Goal: Task Accomplishment & Management: Manage account settings

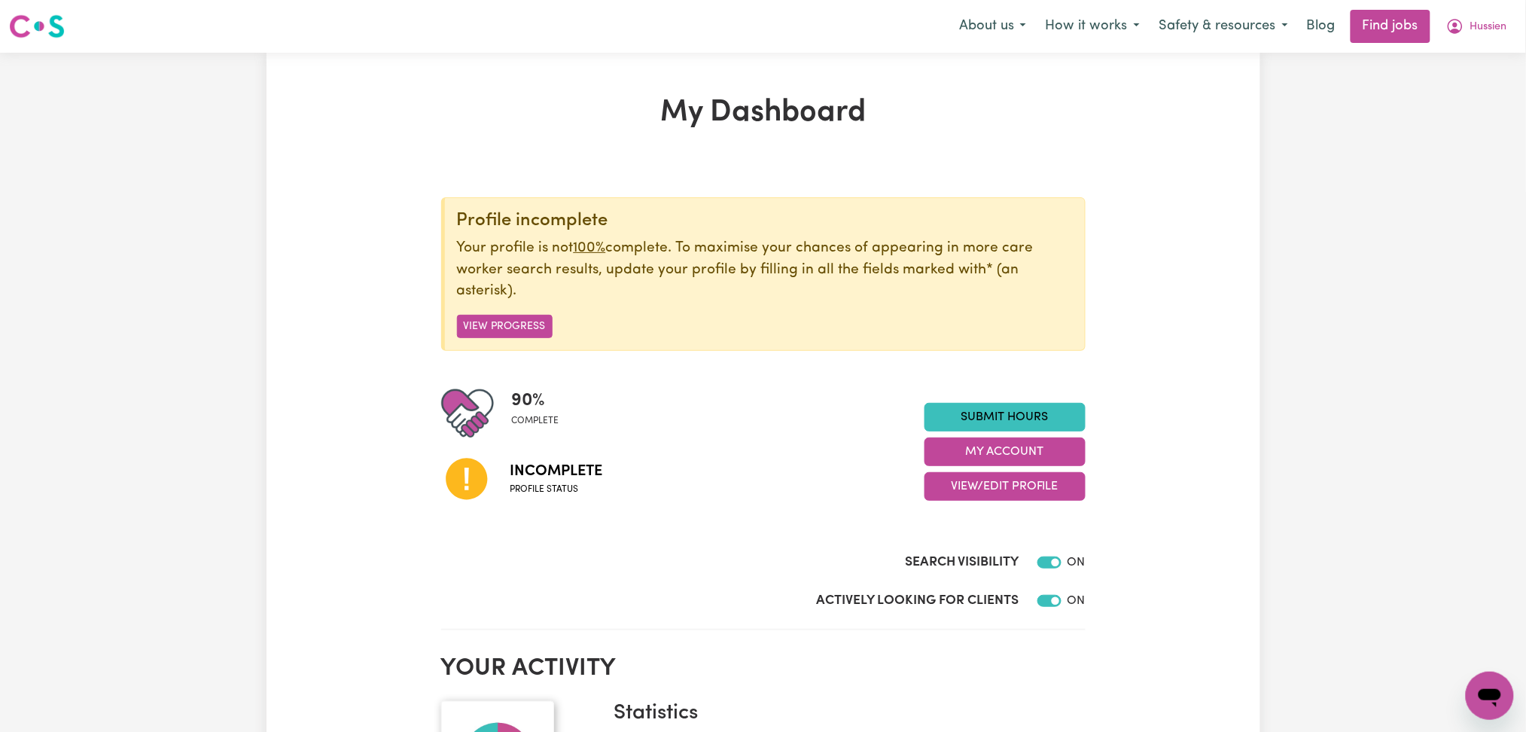
scroll to position [200, 0]
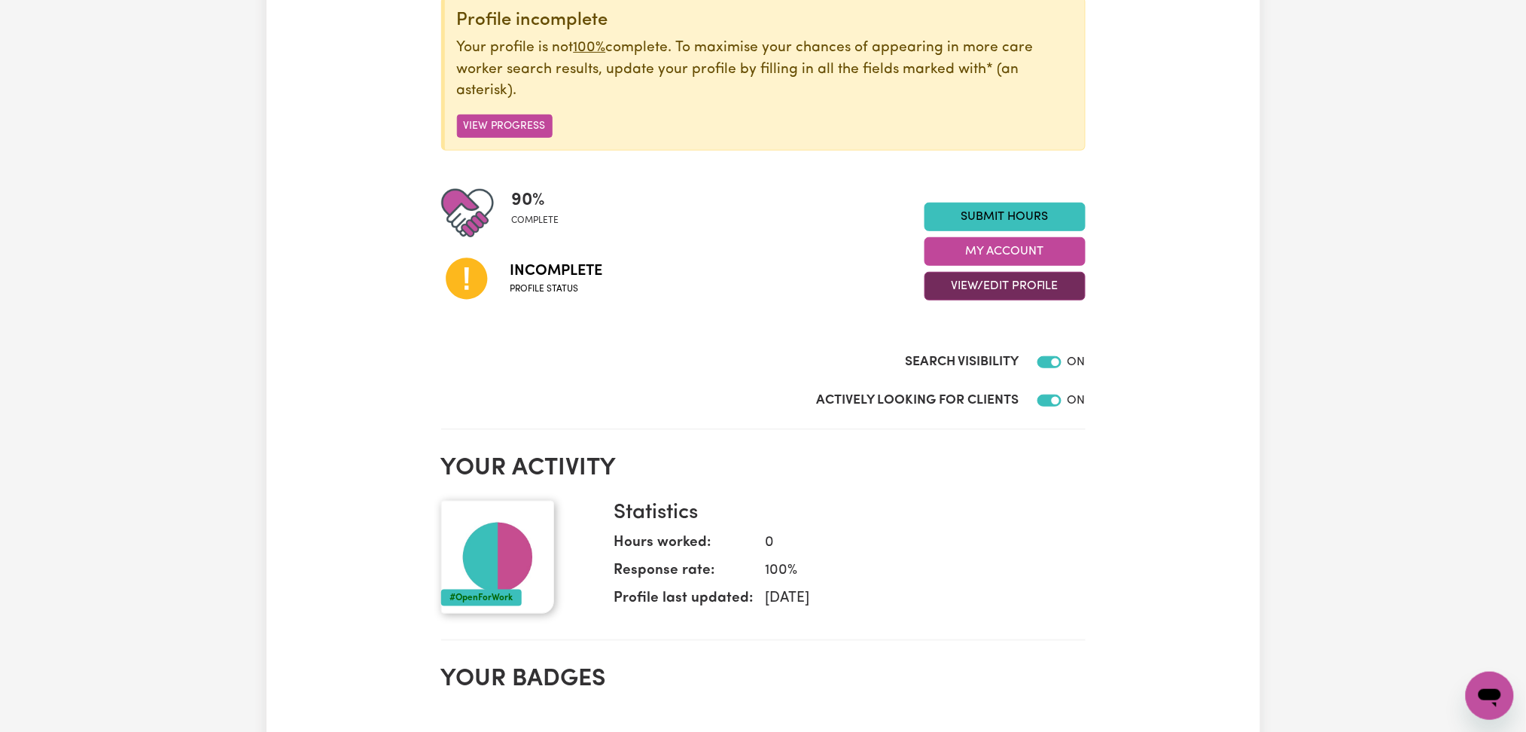
click at [998, 279] on button "View/Edit Profile" at bounding box center [1005, 286] width 161 height 29
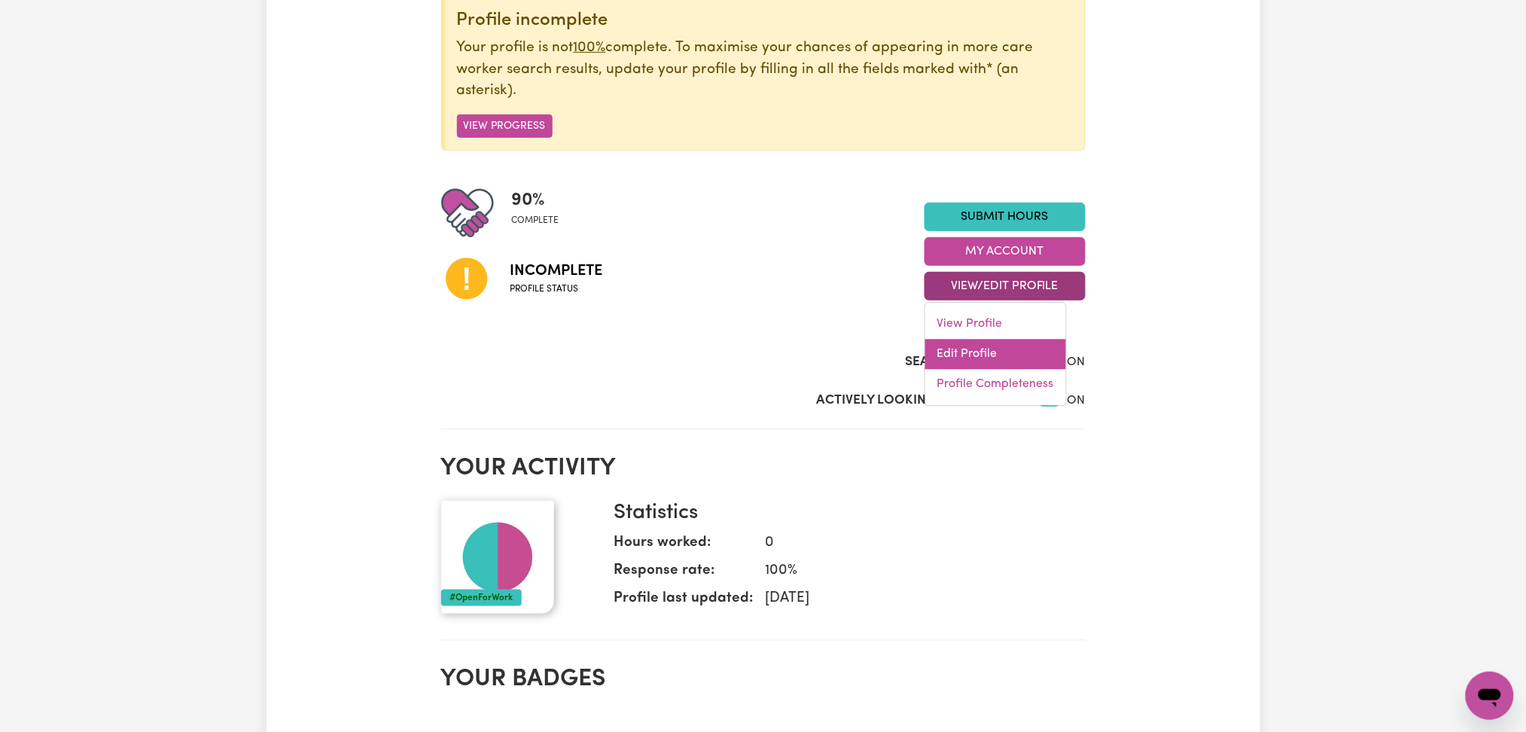
click at [977, 348] on link "Edit Profile" at bounding box center [996, 355] width 141 height 30
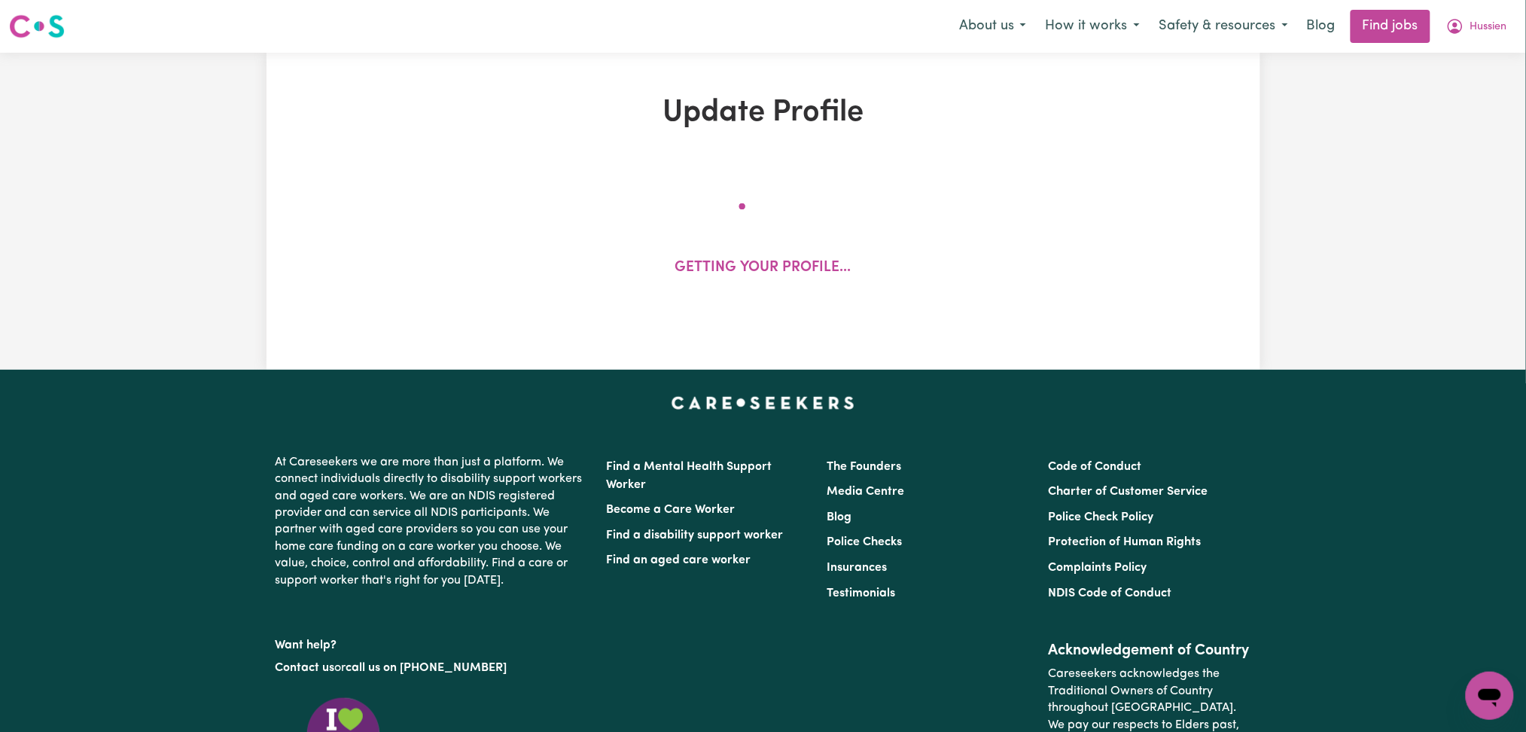
select select "[DEMOGRAPHIC_DATA]"
select select "[DEMOGRAPHIC_DATA] Citizen"
select select "Studying a healthcare related degree or qualification"
select select "55"
select select "60"
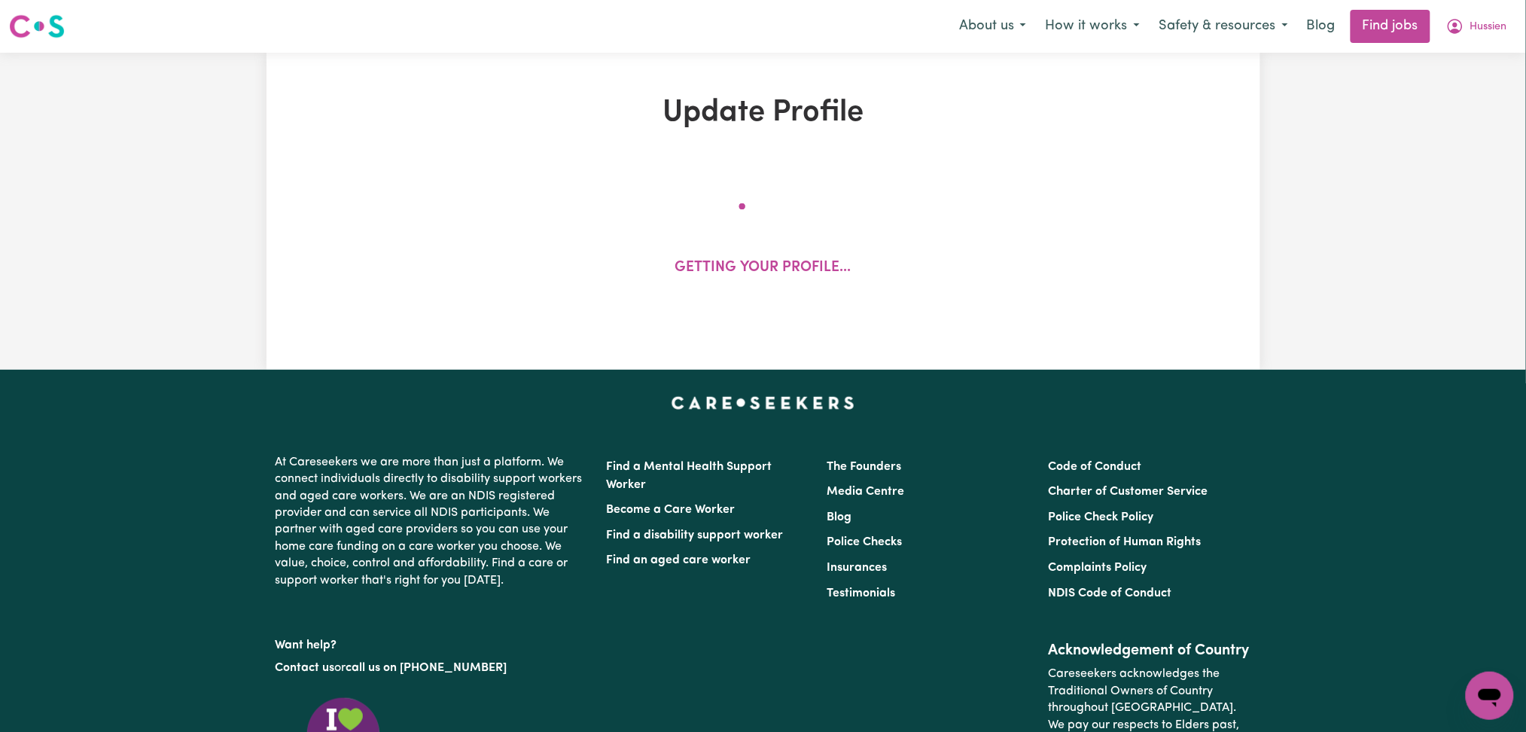
select select "75"
select select "105"
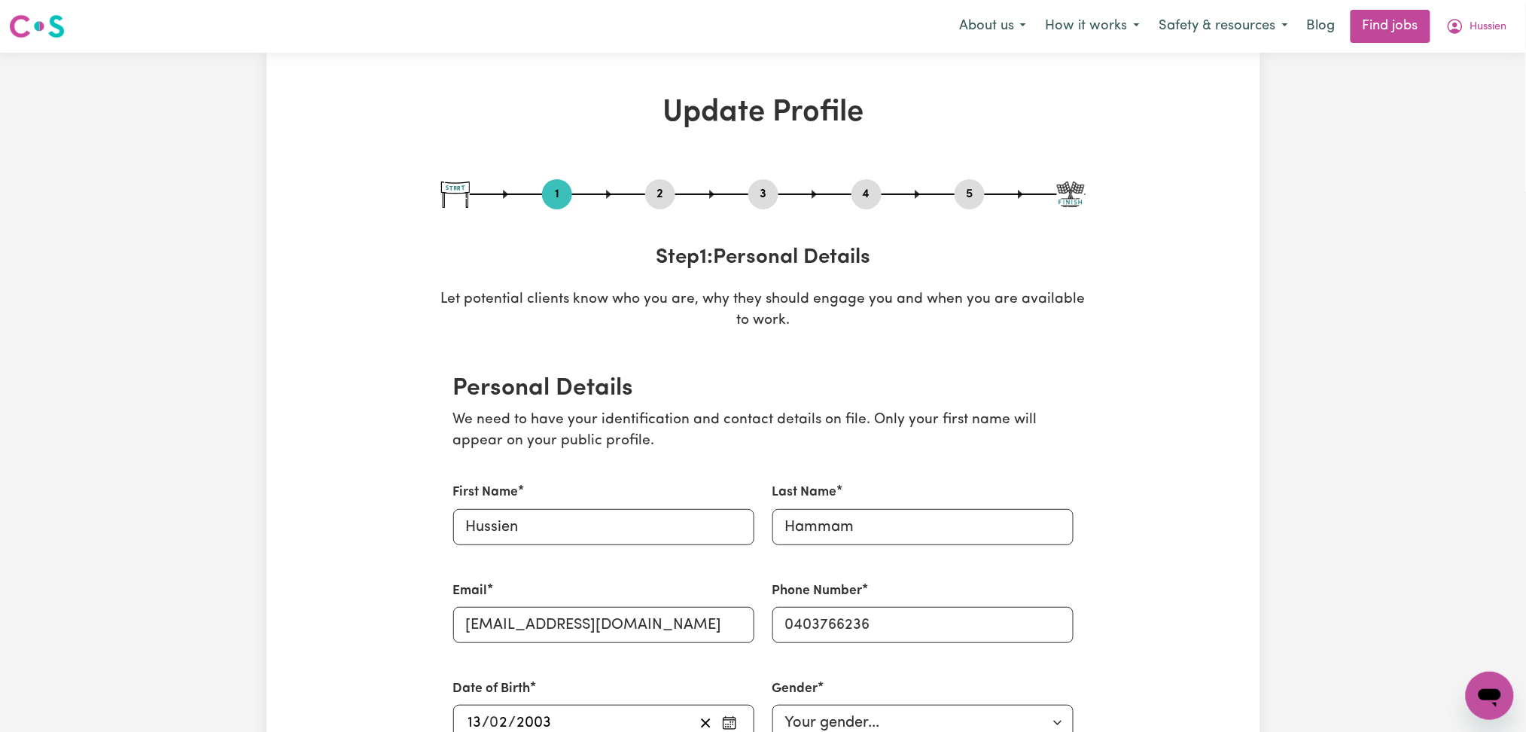
click at [658, 191] on button "2" at bounding box center [660, 195] width 30 height 20
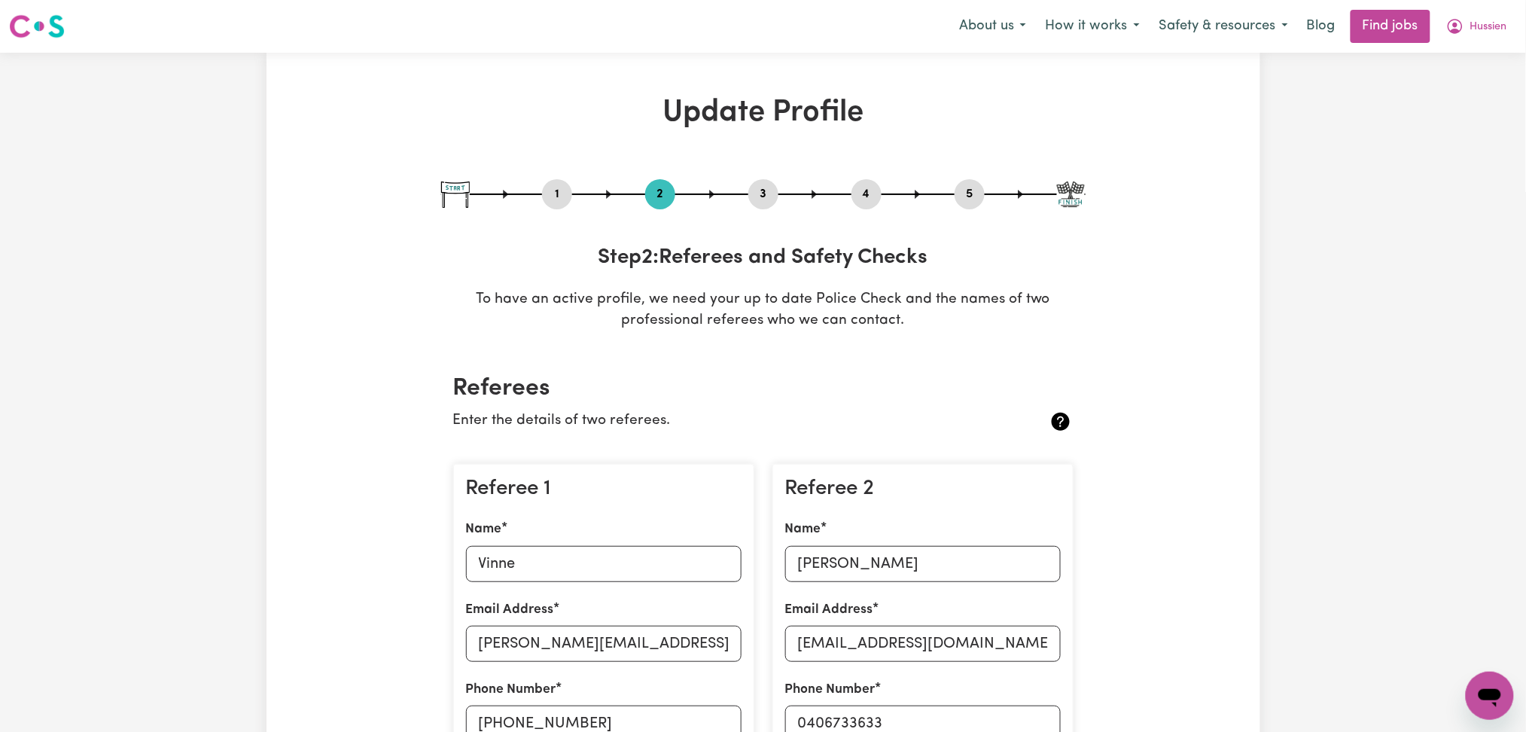
scroll to position [200, 0]
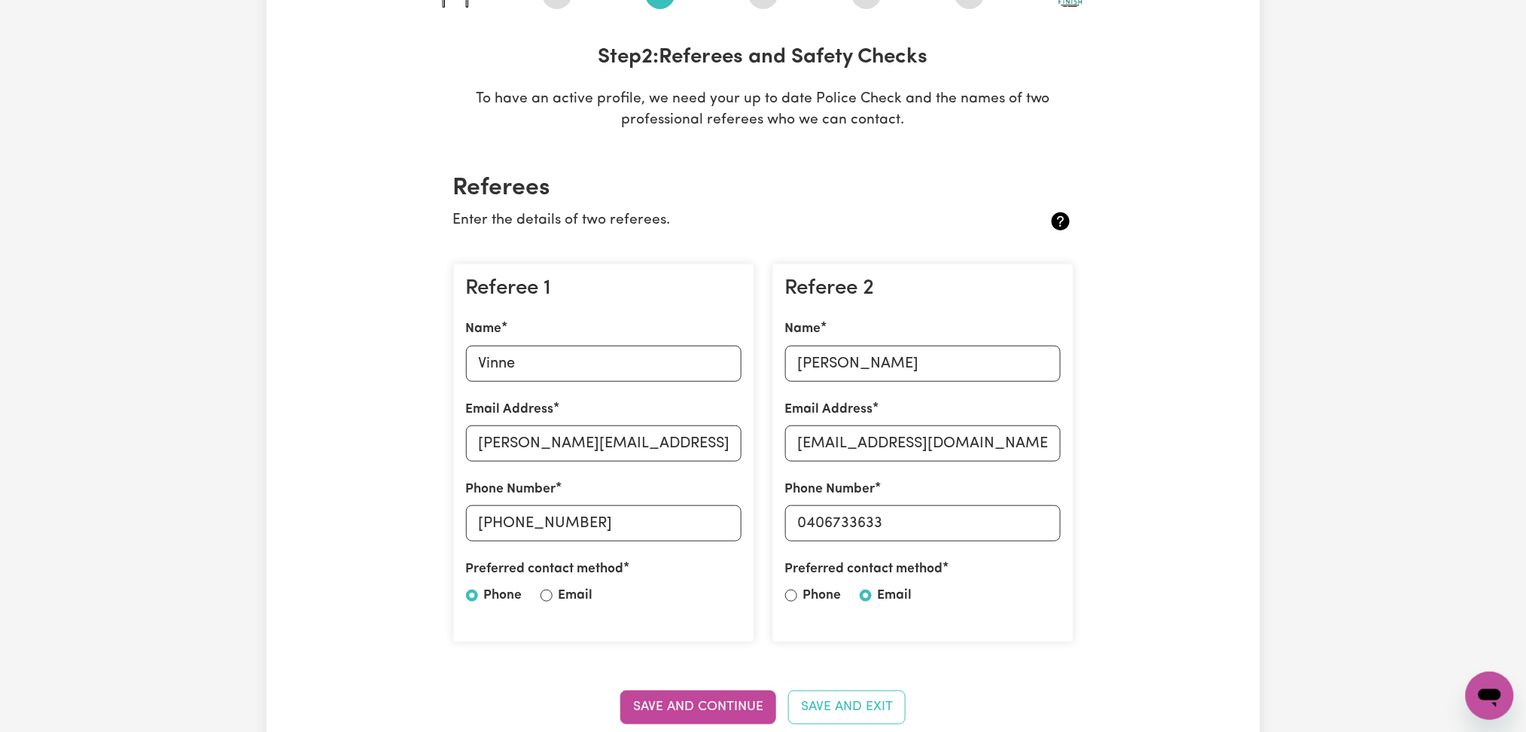
click at [534, 342] on div "Name [PERSON_NAME]" at bounding box center [604, 350] width 276 height 62
click at [533, 355] on input "Vinne" at bounding box center [604, 364] width 276 height 36
click at [615, 452] on input "[PERSON_NAME][EMAIL_ADDRESS][DOMAIN_NAME]" at bounding box center [604, 443] width 276 height 36
drag, startPoint x: 503, startPoint y: 517, endPoint x: 664, endPoint y: 523, distance: 161.2
click at [664, 523] on input "[PHONE_NUMBER]" at bounding box center [604, 523] width 276 height 36
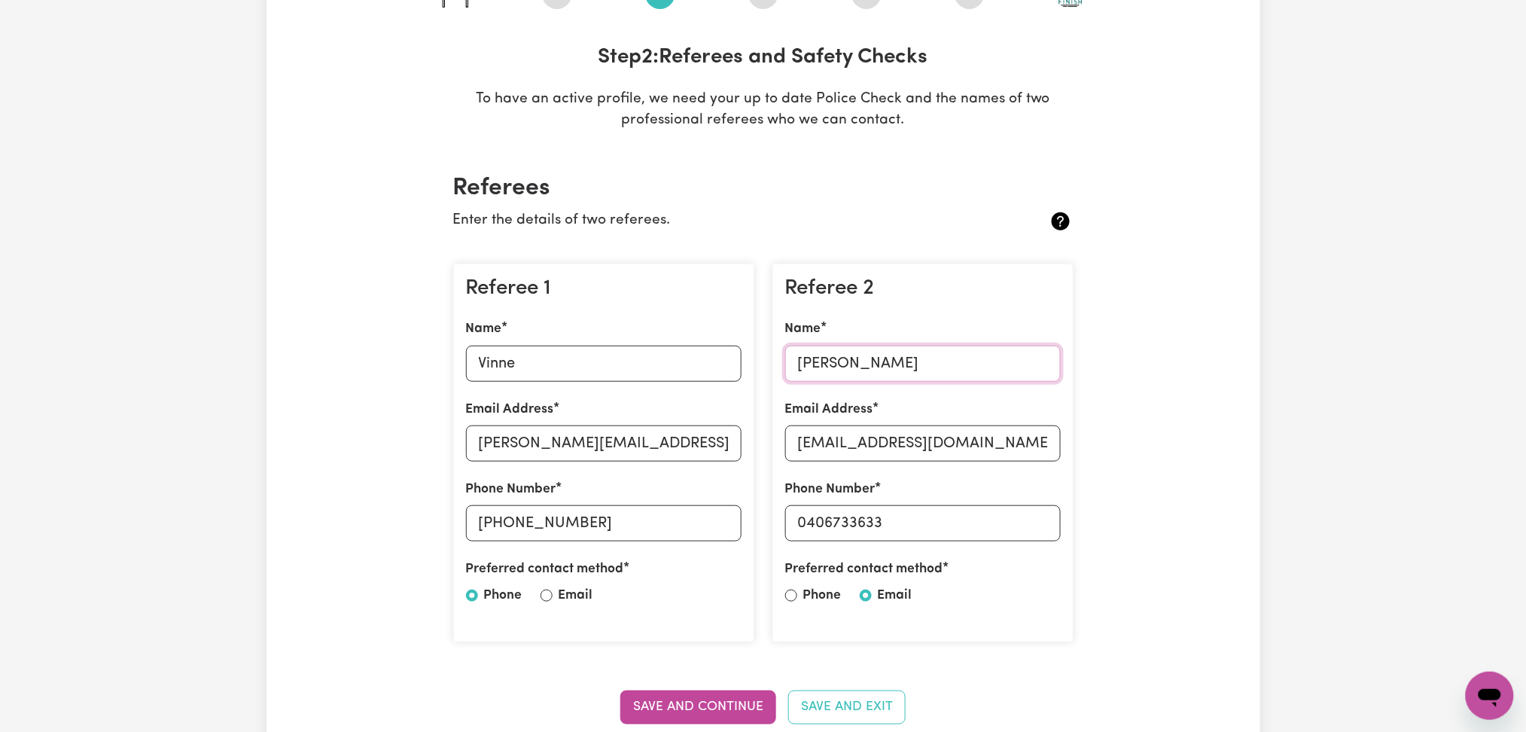
click at [865, 364] on input "[PERSON_NAME]" at bounding box center [923, 364] width 276 height 36
click at [950, 455] on input "[EMAIL_ADDRESS][DOMAIN_NAME]" at bounding box center [923, 443] width 276 height 36
drag, startPoint x: 809, startPoint y: 515, endPoint x: 993, endPoint y: 515, distance: 184.5
click at [993, 515] on input "0406733633" at bounding box center [923, 523] width 276 height 36
click at [845, 221] on p "Enter the details of two referees." at bounding box center [711, 221] width 517 height 22
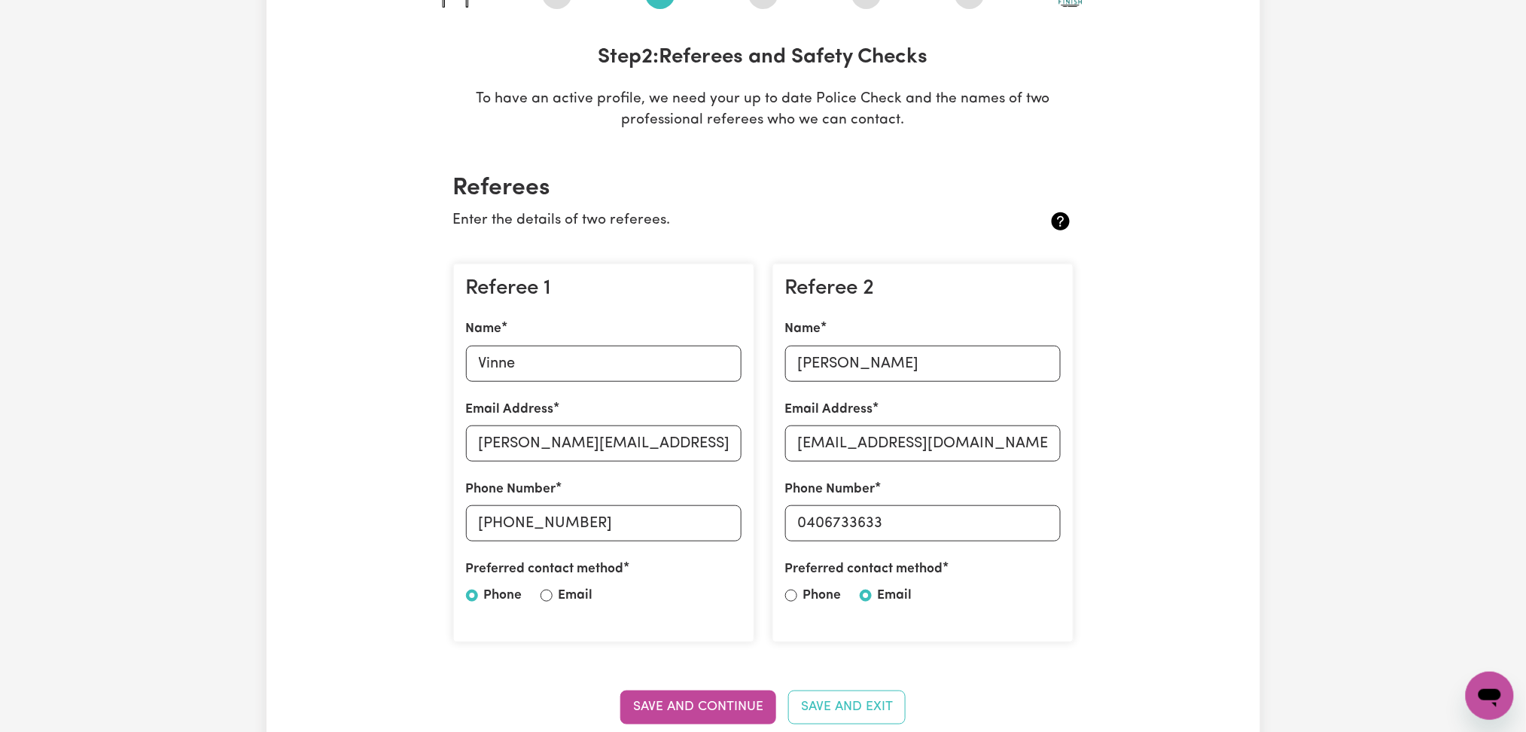
scroll to position [0, 0]
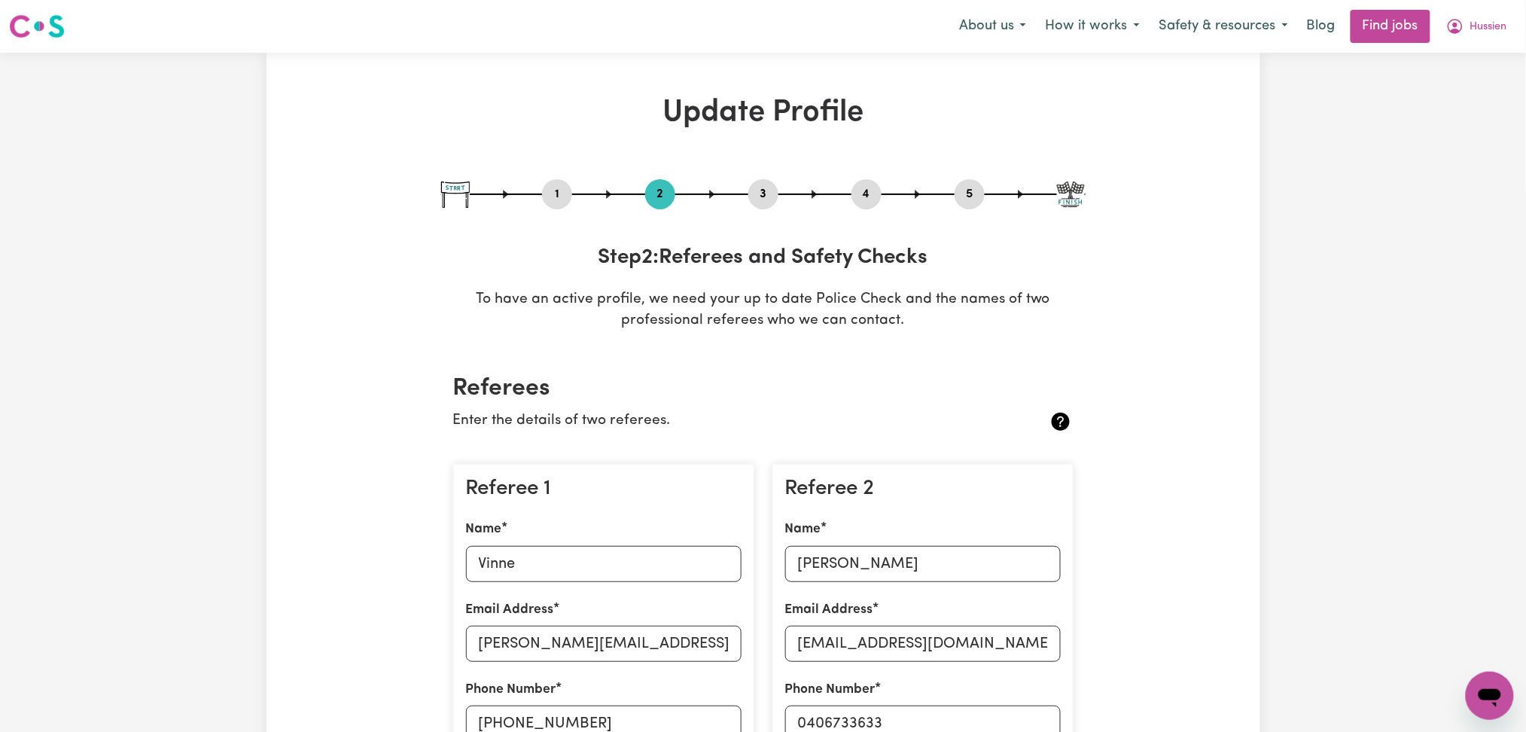
click at [873, 199] on button "4" at bounding box center [867, 195] width 30 height 20
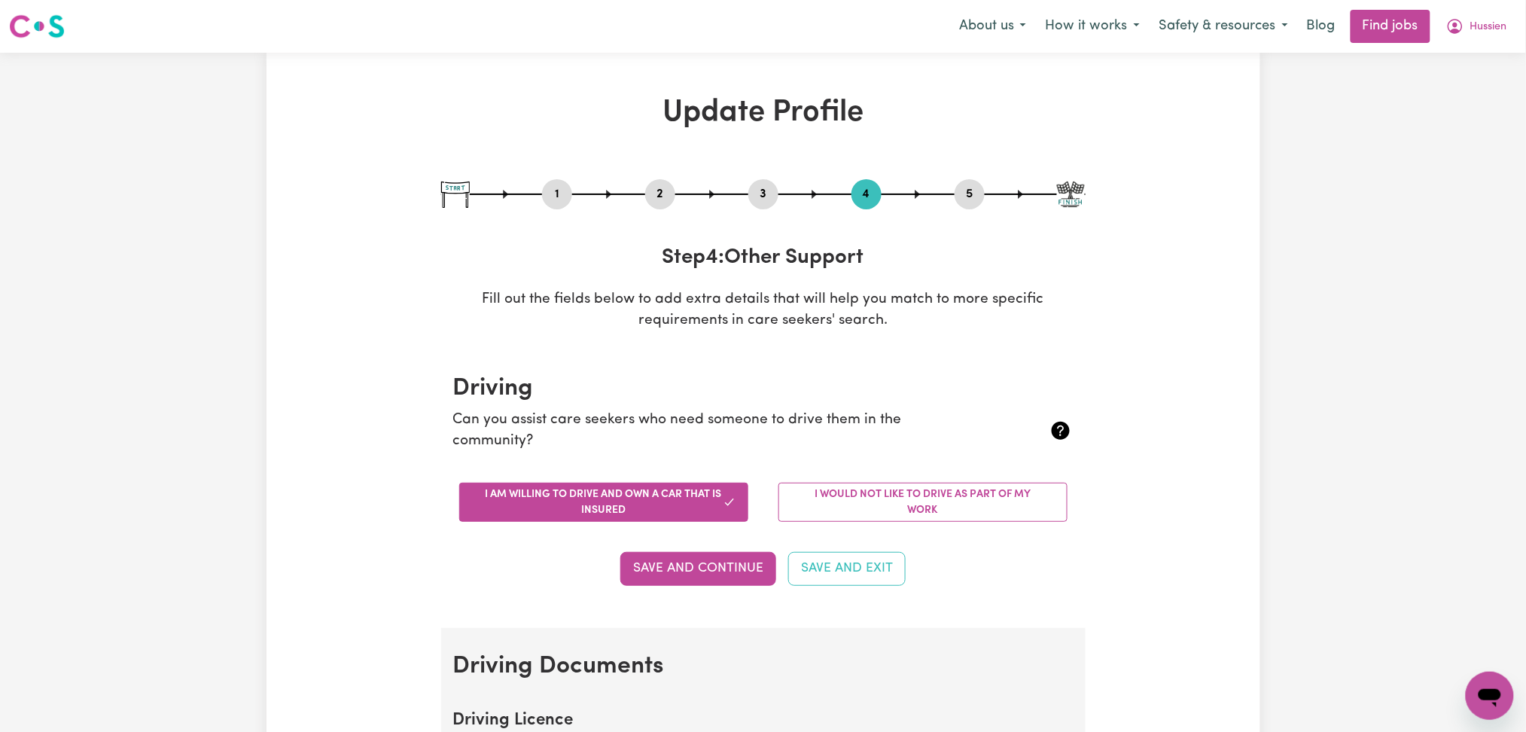
click at [973, 199] on button "5" at bounding box center [970, 195] width 30 height 20
select select "I am providing services privately on my own"
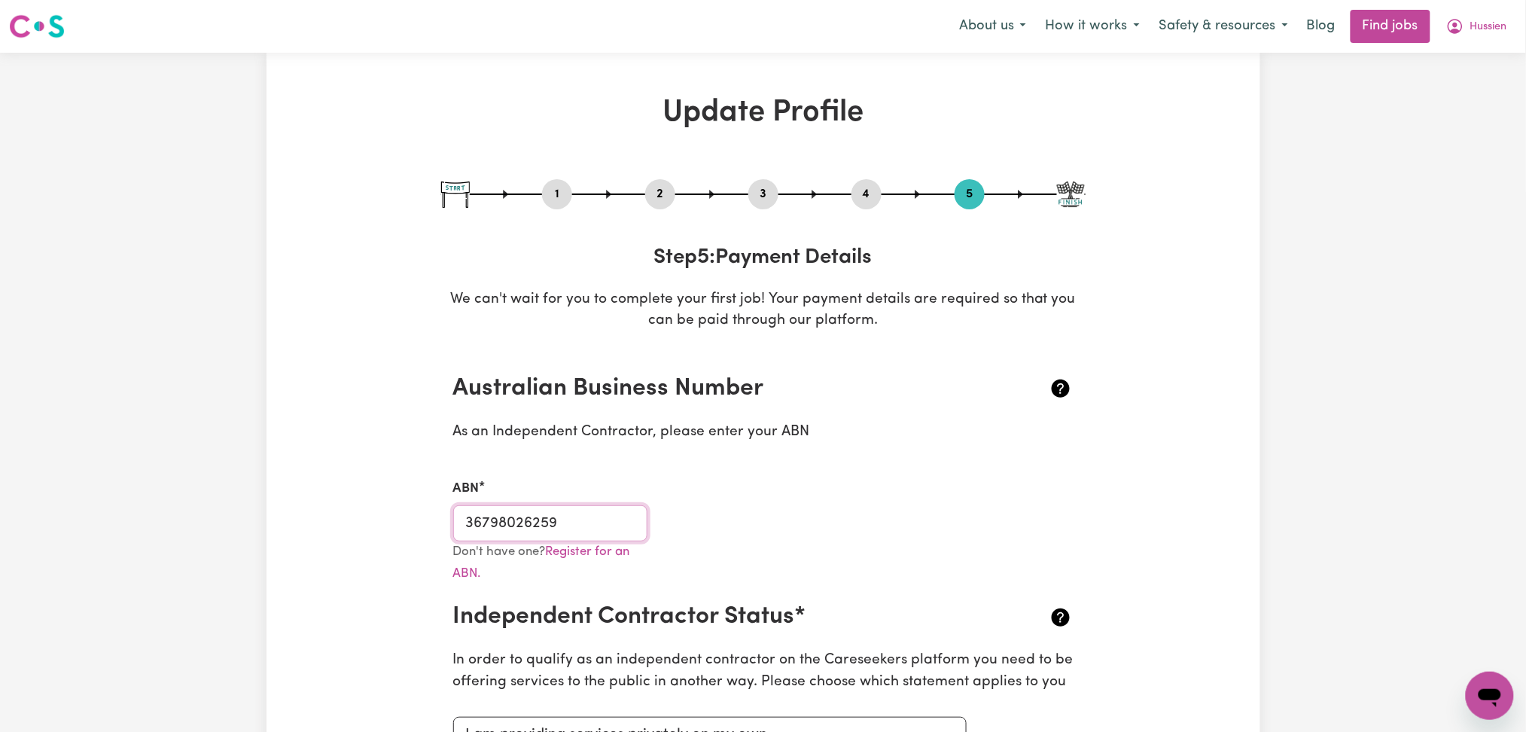
click at [521, 536] on input "36798026259" at bounding box center [550, 523] width 195 height 36
click at [1499, 35] on button "Hussien" at bounding box center [1477, 27] width 81 height 32
click at [1468, 82] on link "My Dashboard" at bounding box center [1457, 86] width 119 height 29
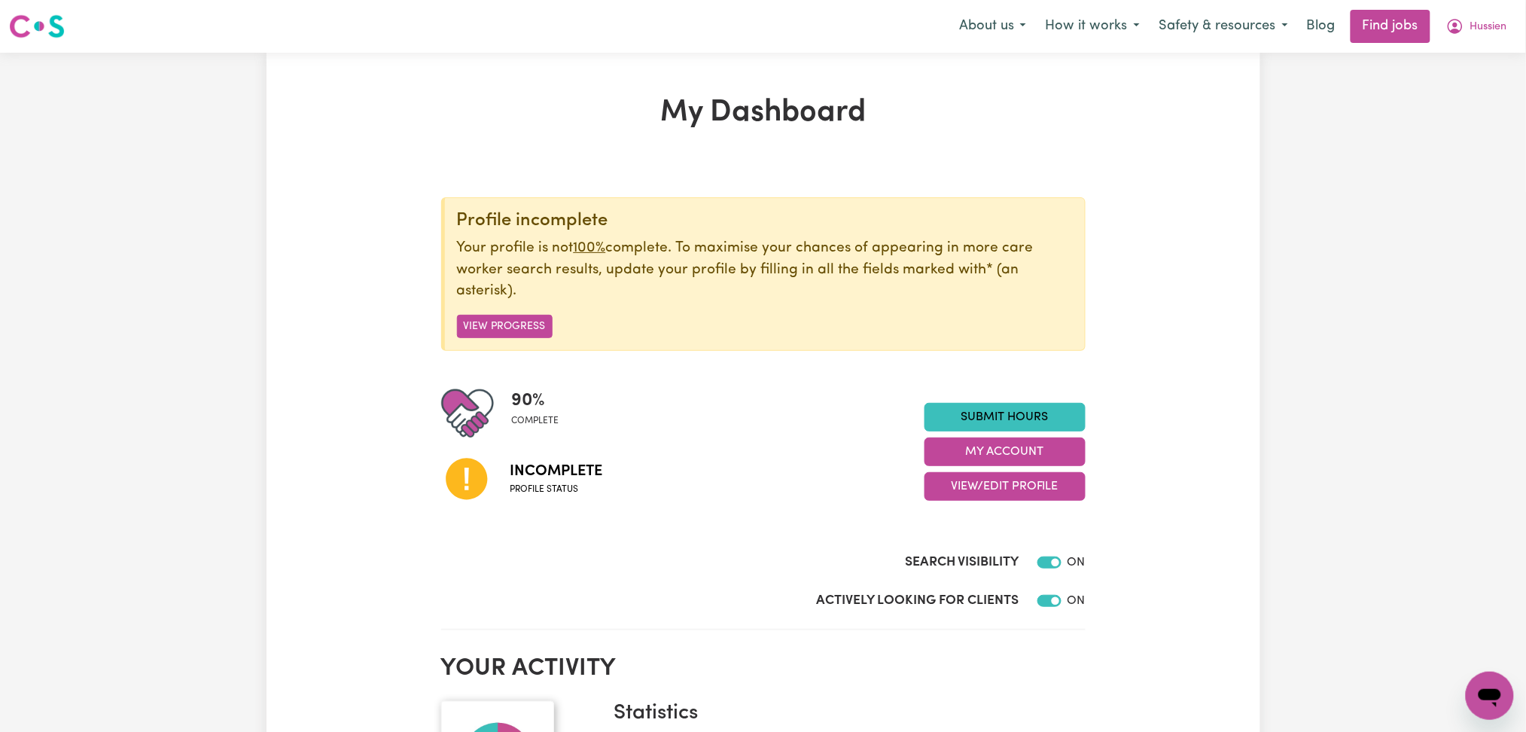
scroll to position [100, 0]
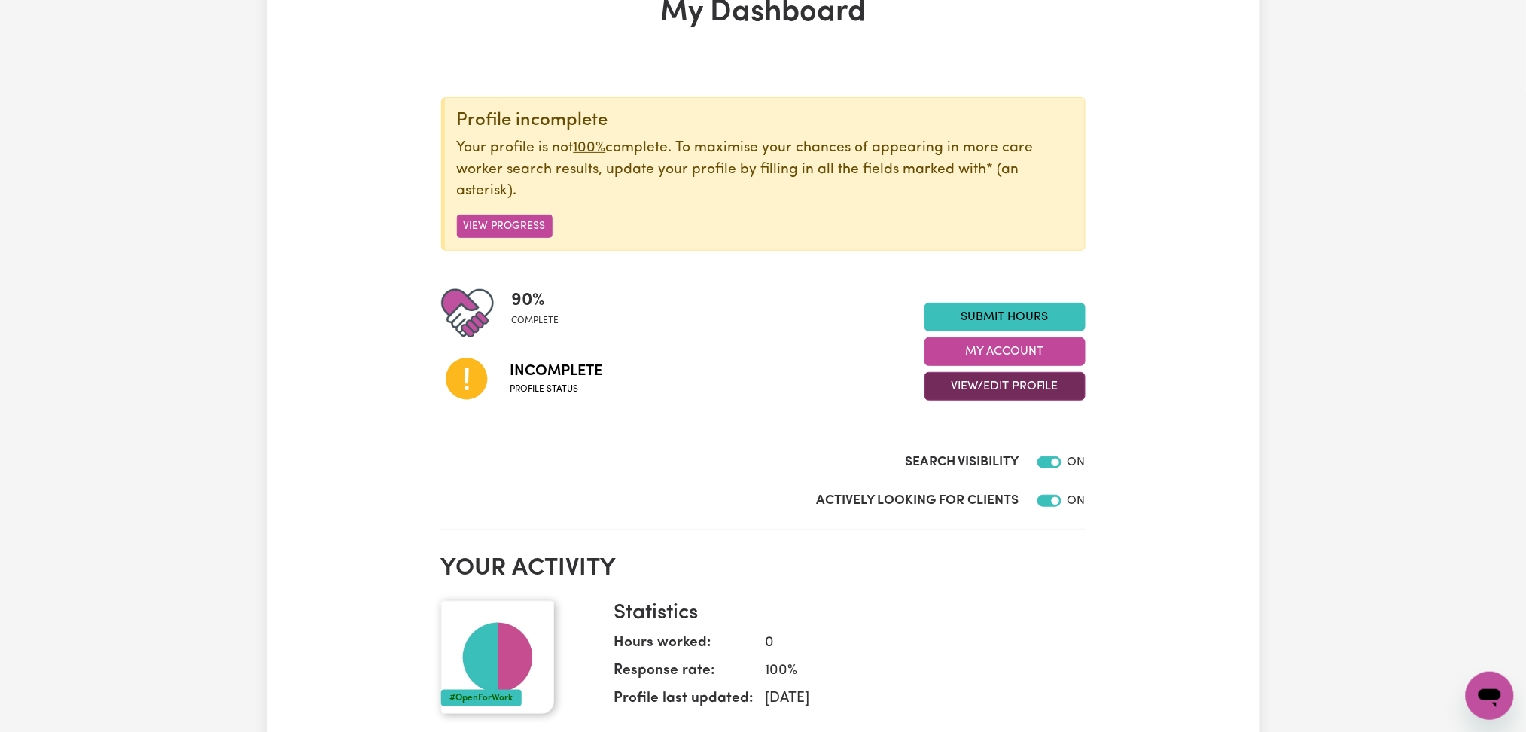
click at [976, 396] on button "View/Edit Profile" at bounding box center [1005, 386] width 161 height 29
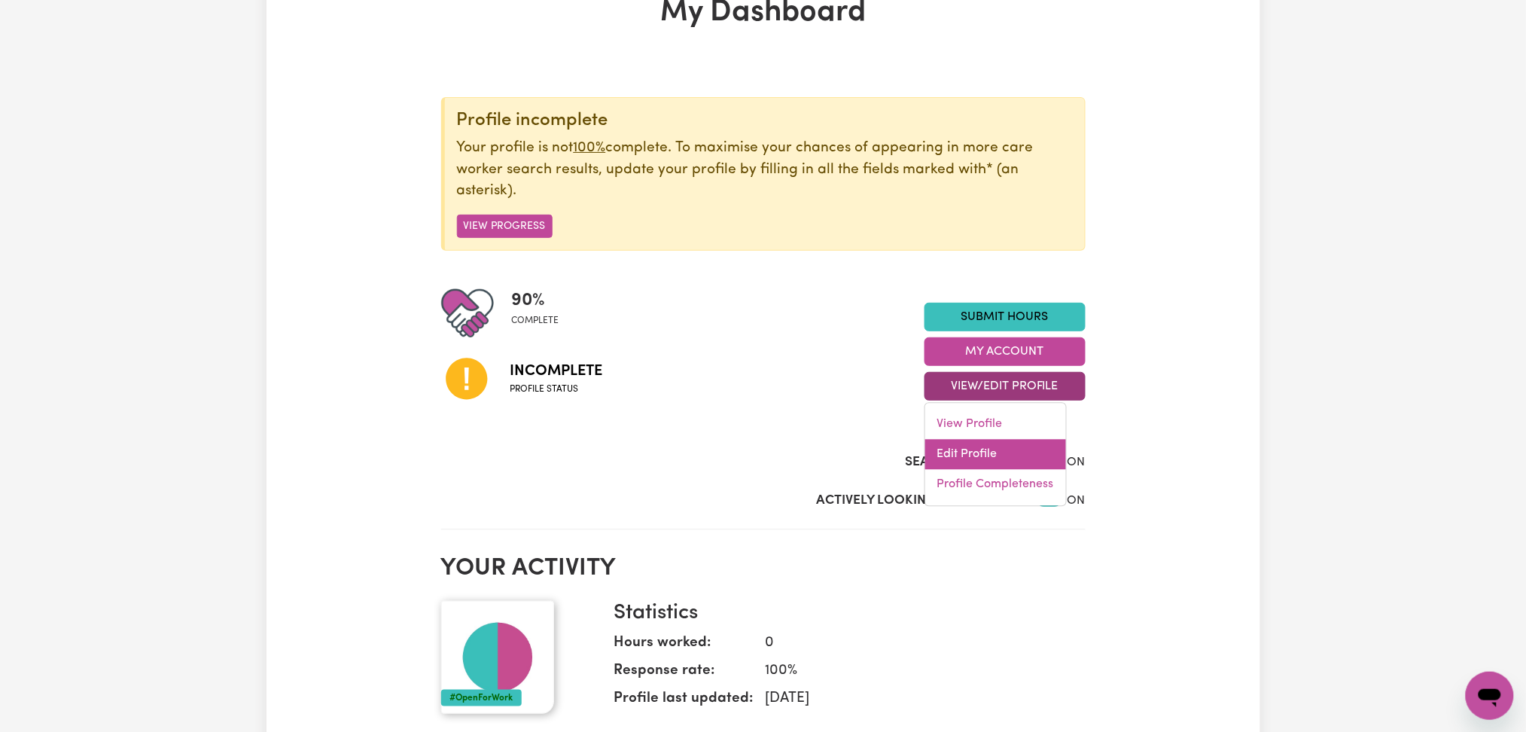
click at [969, 447] on link "Edit Profile" at bounding box center [996, 455] width 141 height 30
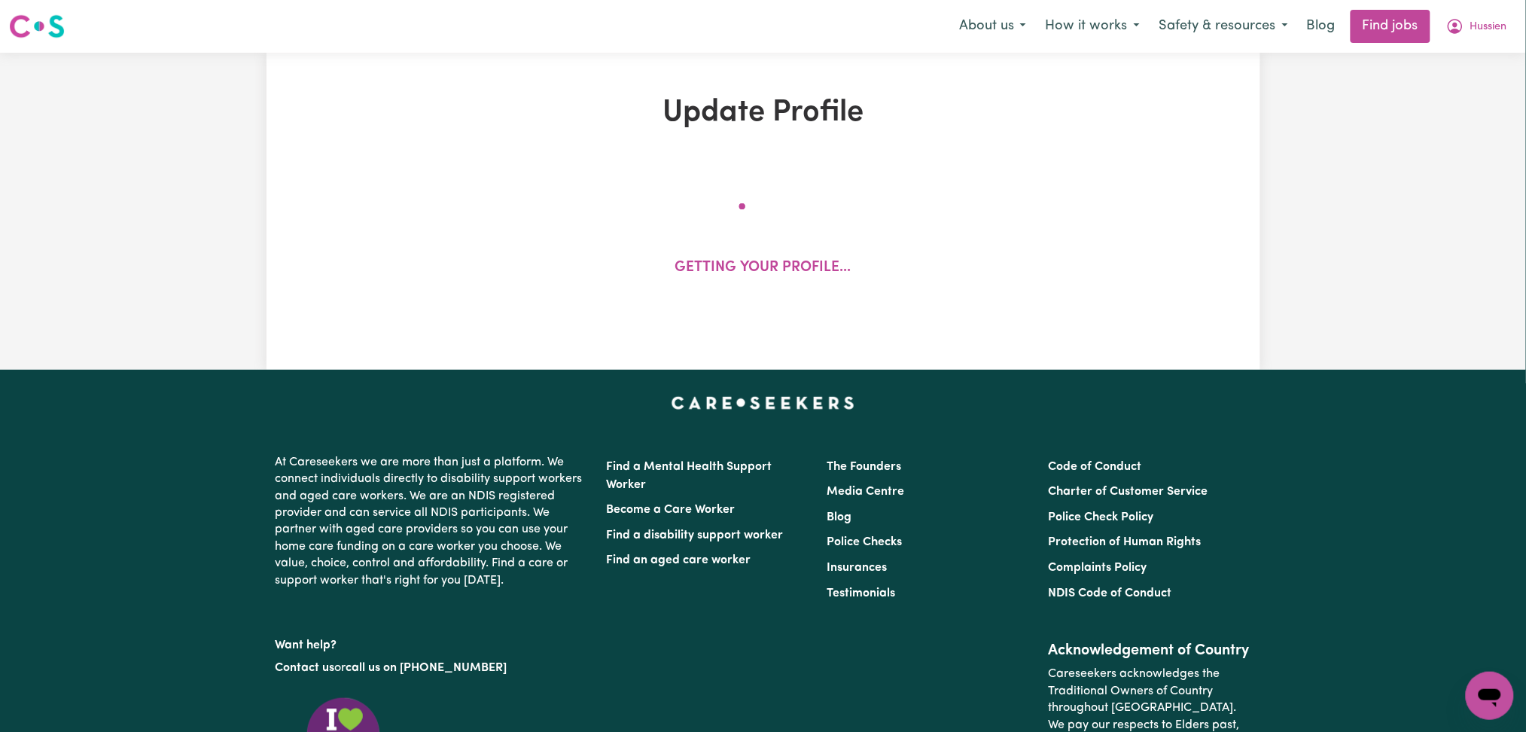
select select "[DEMOGRAPHIC_DATA]"
select select "[DEMOGRAPHIC_DATA] Citizen"
select select "Studying a healthcare related degree or qualification"
select select "55"
select select "60"
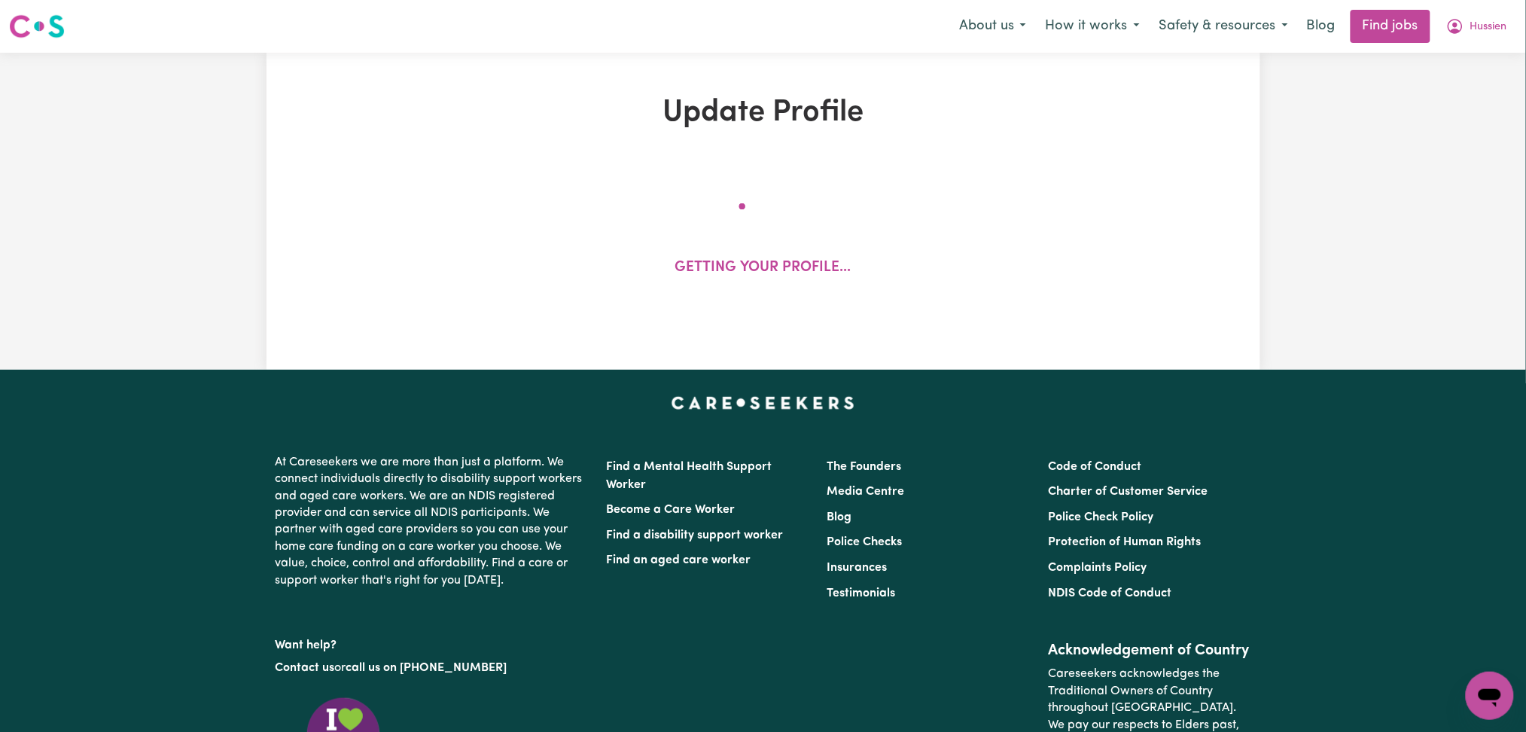
select select "75"
select select "105"
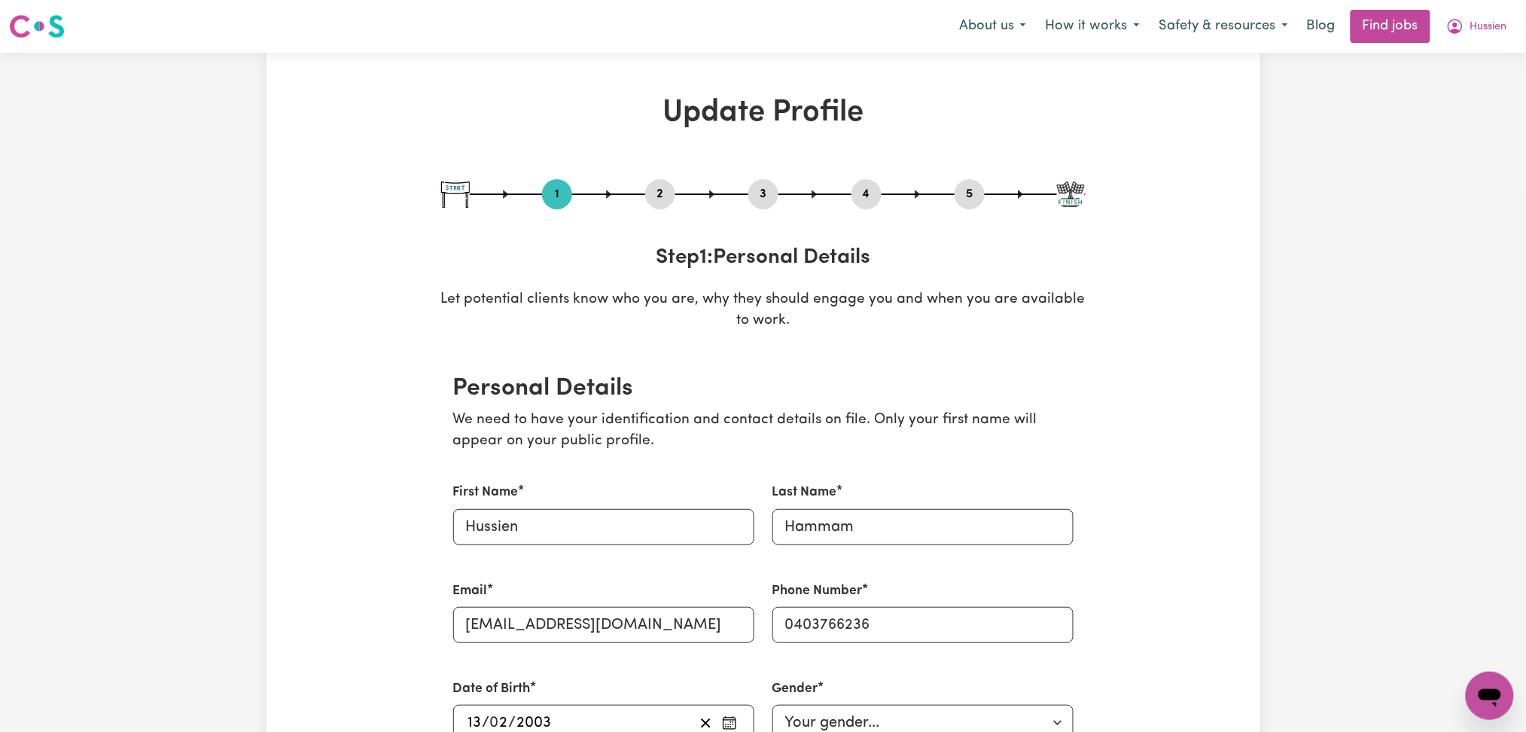
click at [759, 194] on button "3" at bounding box center [764, 195] width 30 height 20
select select "2023"
select select "Certificate III (Individual Support)"
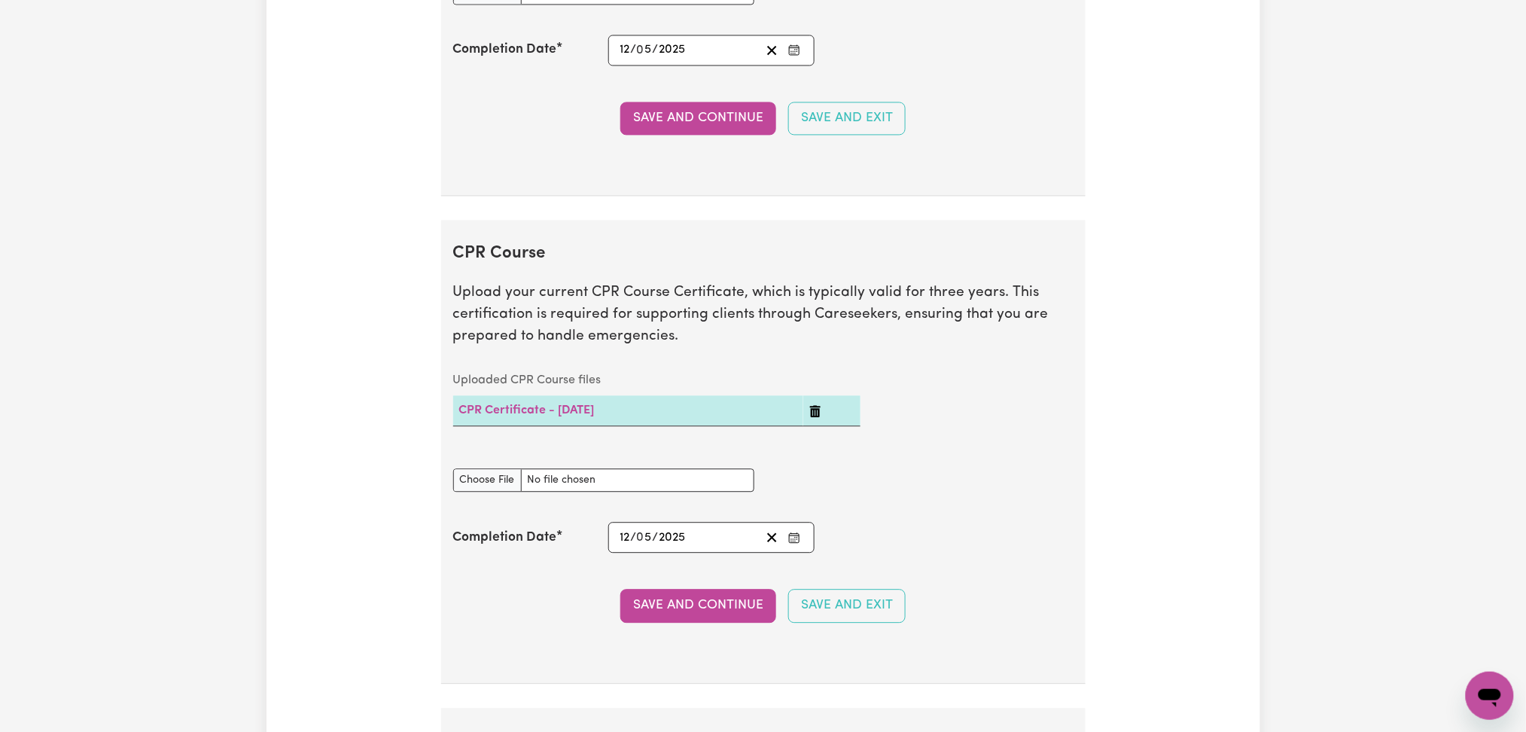
scroll to position [2911, 0]
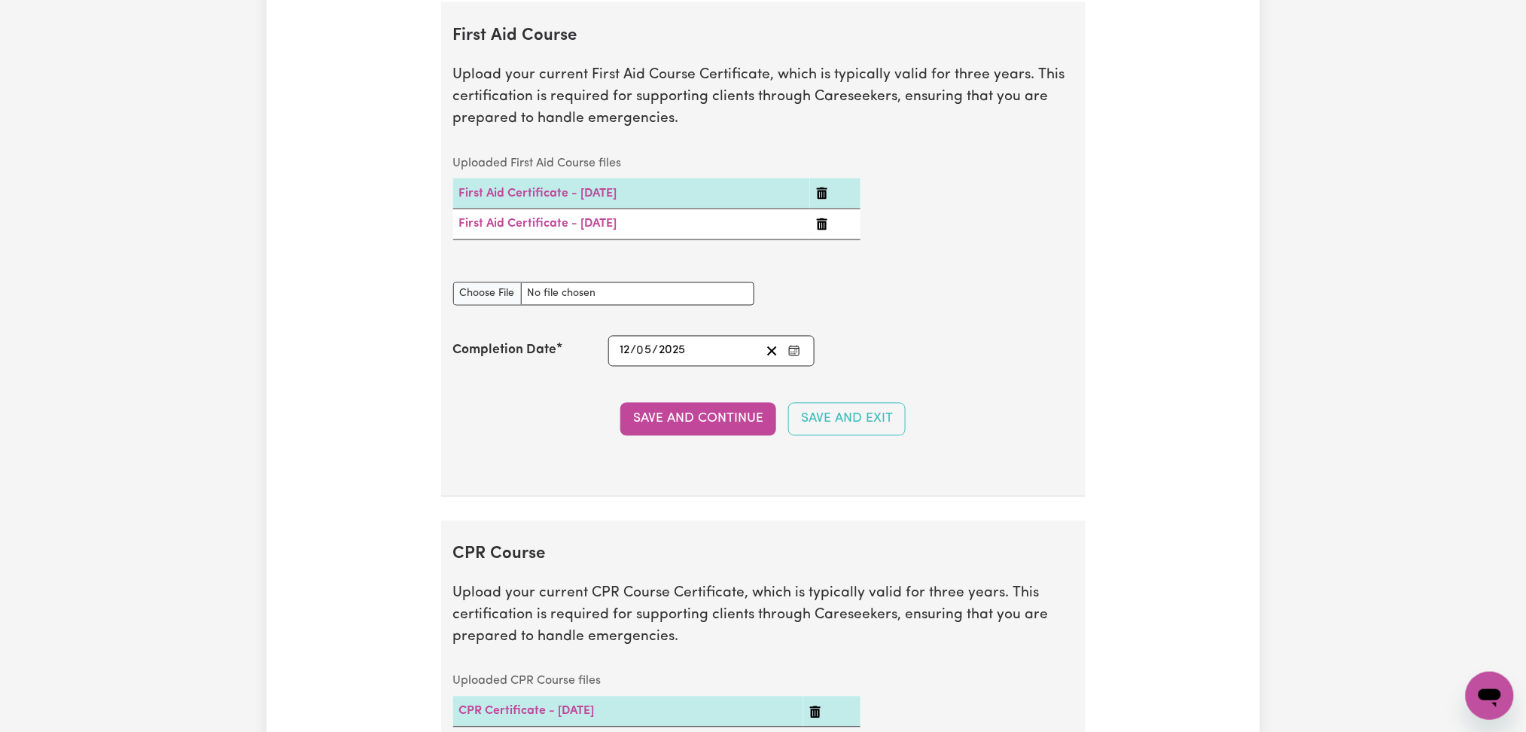
click at [828, 224] on icon "Delete First Aid Certificate - 12/05/2025" at bounding box center [822, 224] width 11 height 12
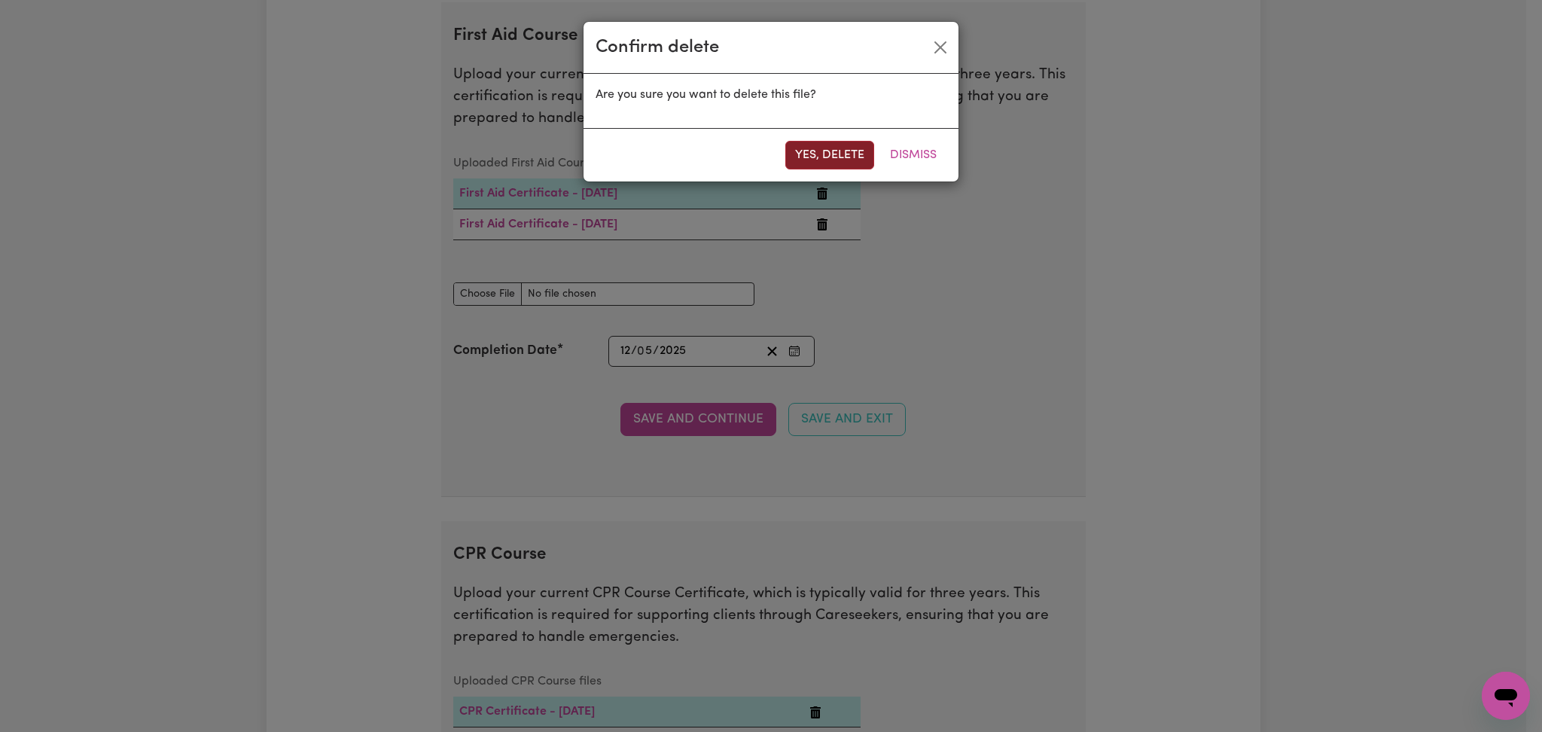
click at [819, 151] on button "Yes, delete" at bounding box center [829, 155] width 89 height 29
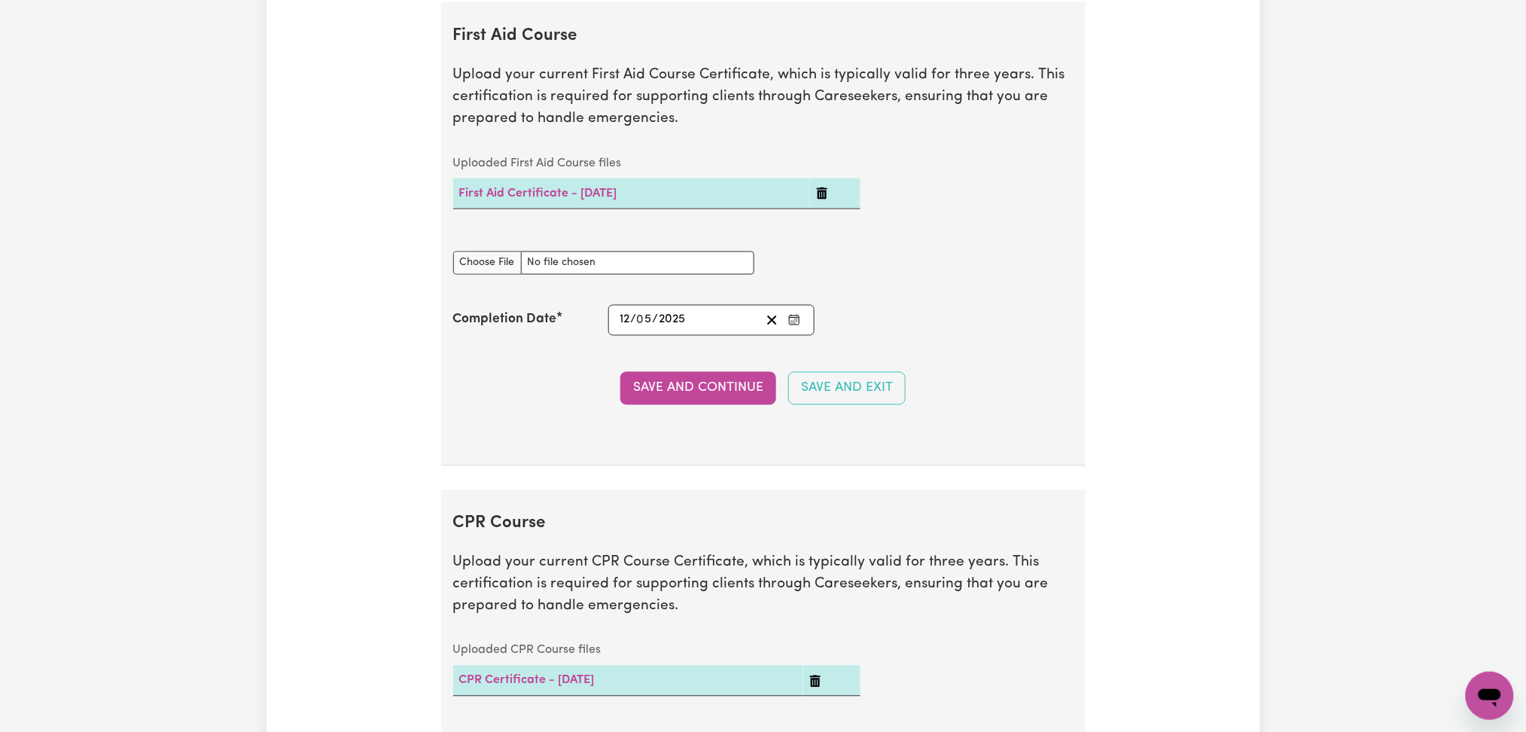
click at [828, 194] on icon "Delete First Aid Certificate - 12/05/2025" at bounding box center [822, 194] width 12 height 12
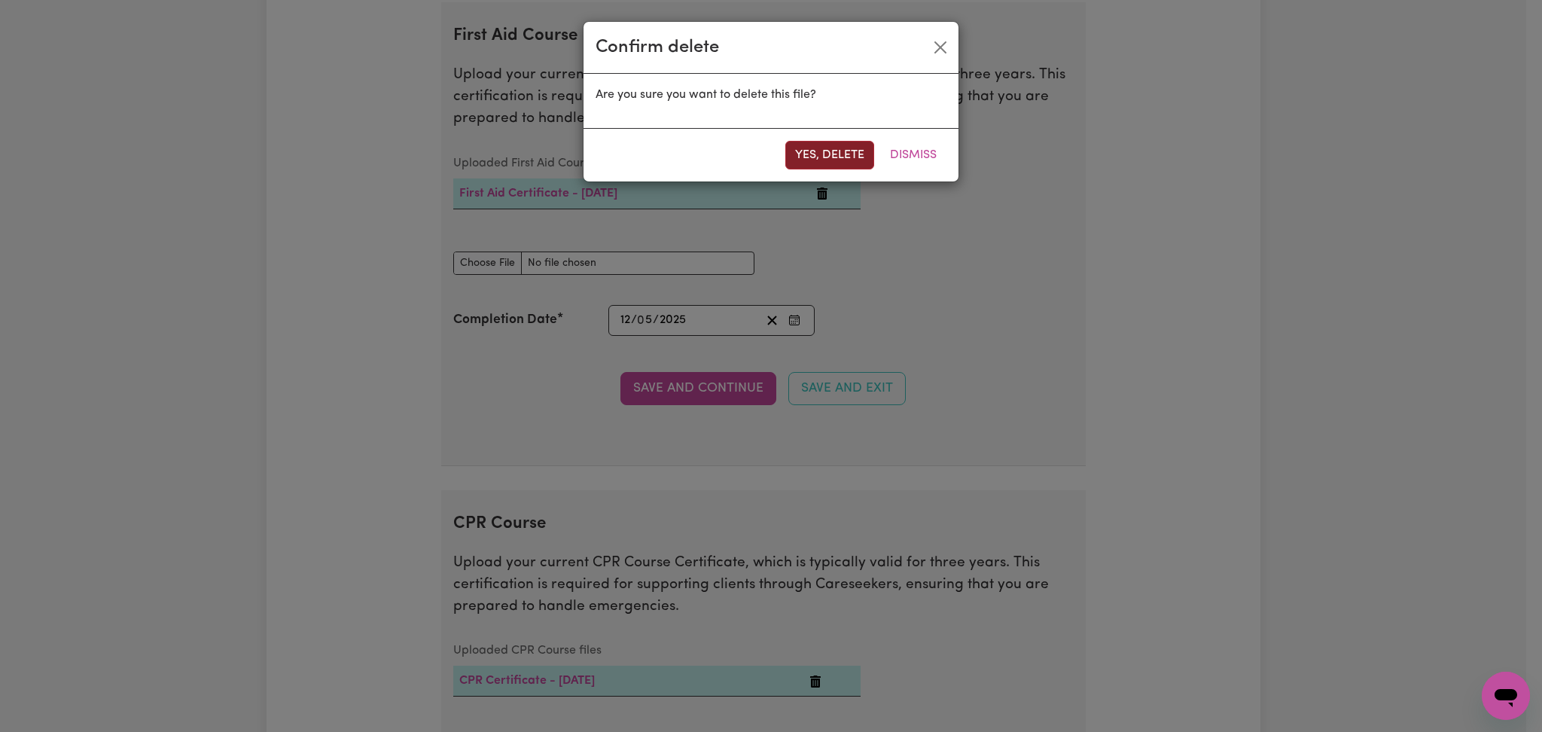
click at [808, 155] on button "Yes, delete" at bounding box center [829, 155] width 89 height 29
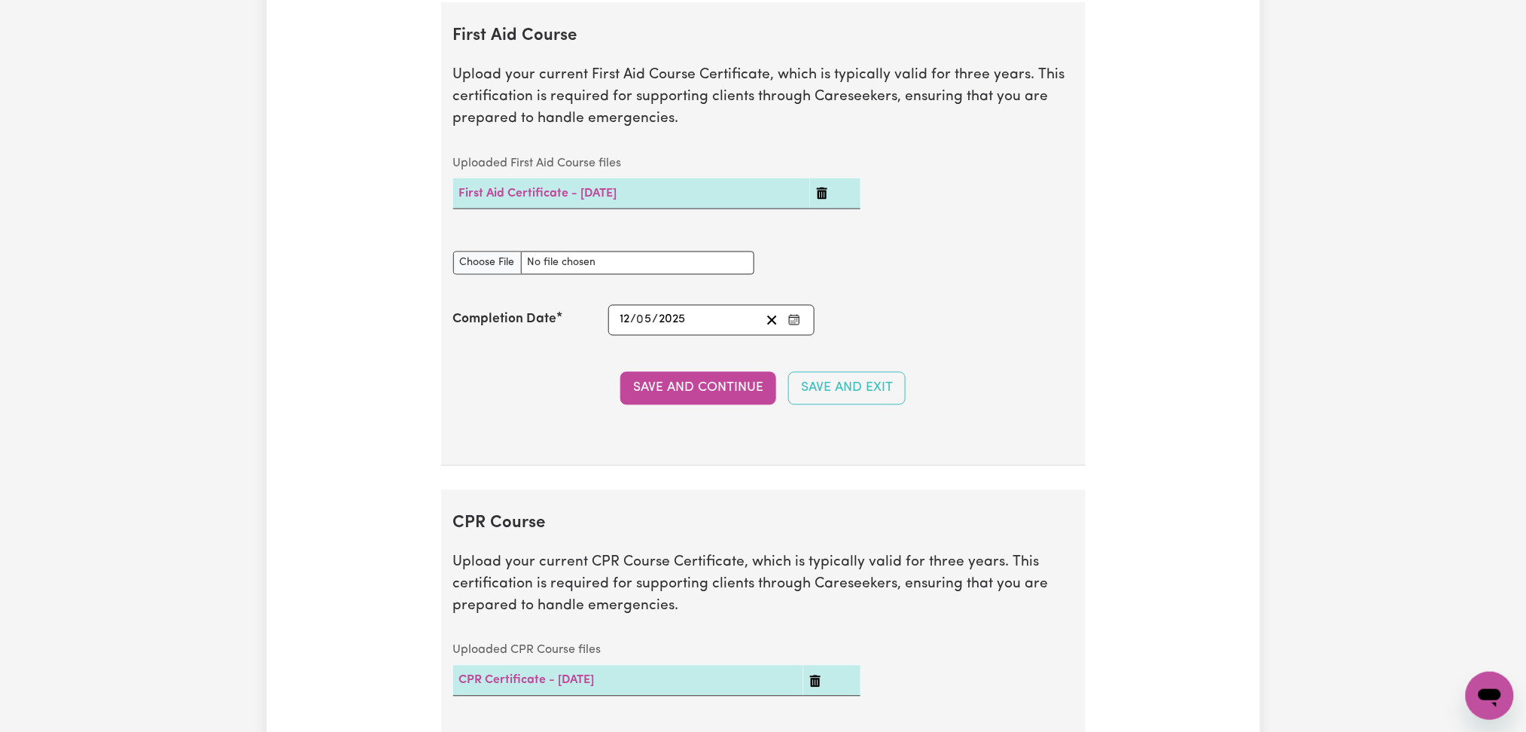
scroll to position [3012, 0]
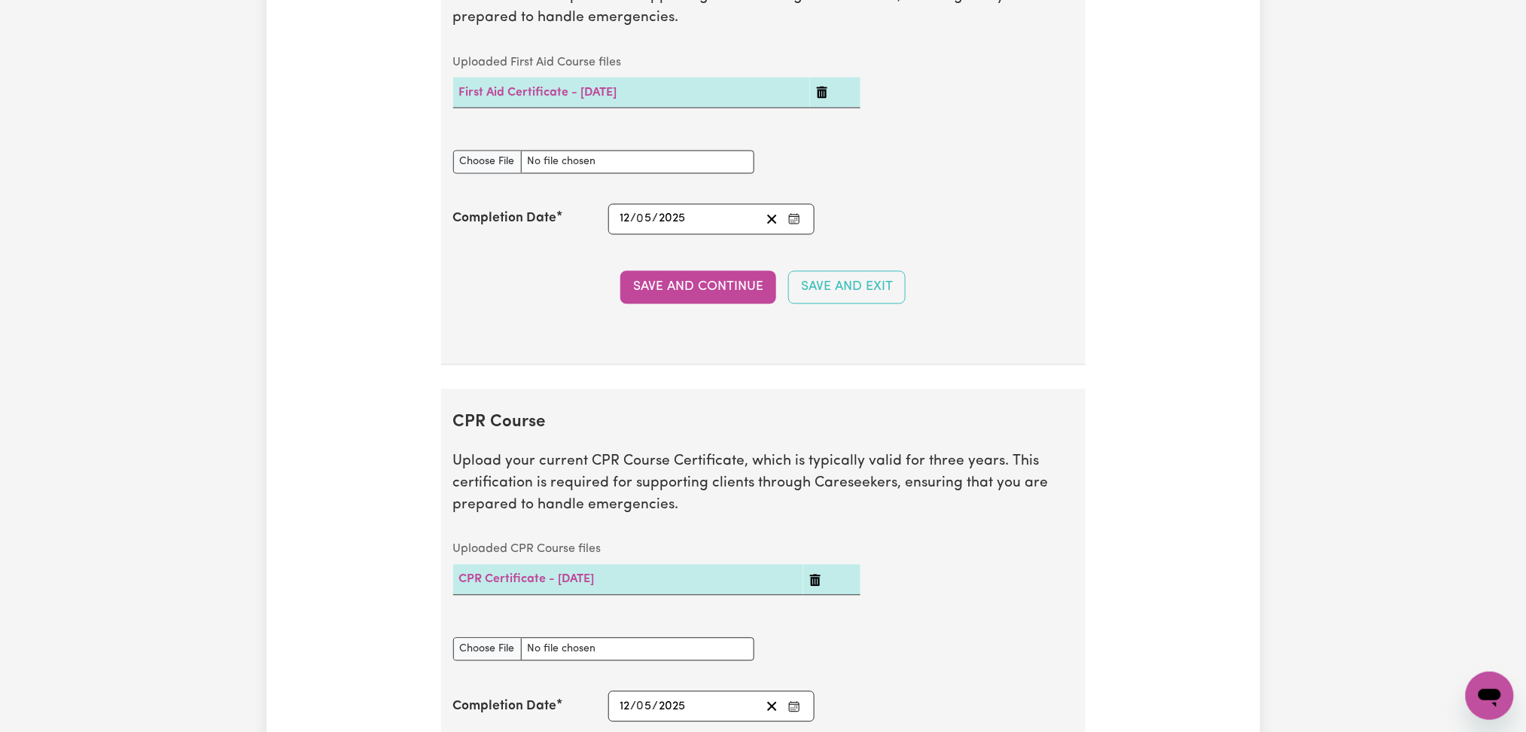
click at [815, 587] on td at bounding box center [832, 580] width 57 height 31
click at [821, 584] on icon "Delete CPR Certificate - 12/05/2025" at bounding box center [816, 581] width 12 height 12
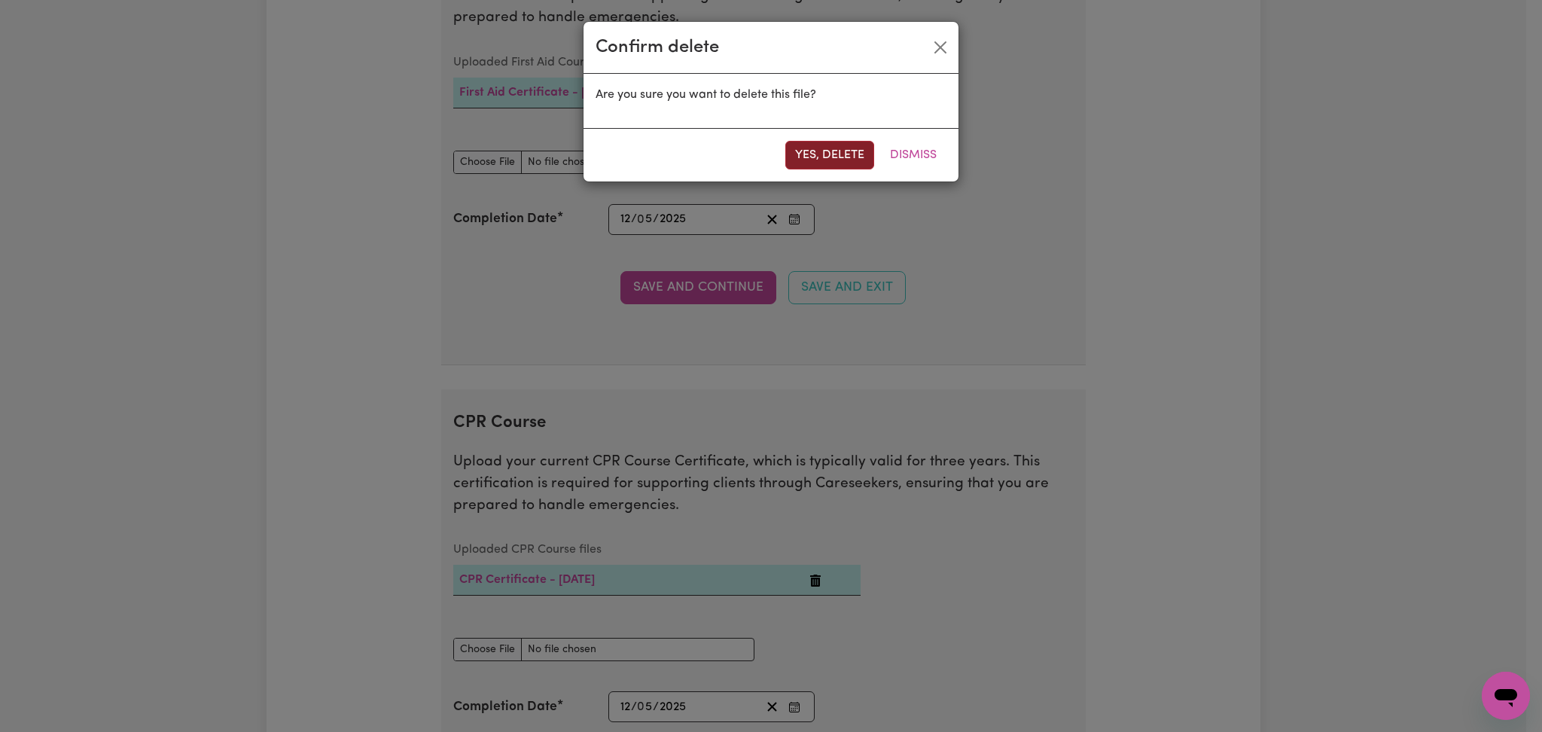
click at [810, 154] on button "Yes, delete" at bounding box center [829, 155] width 89 height 29
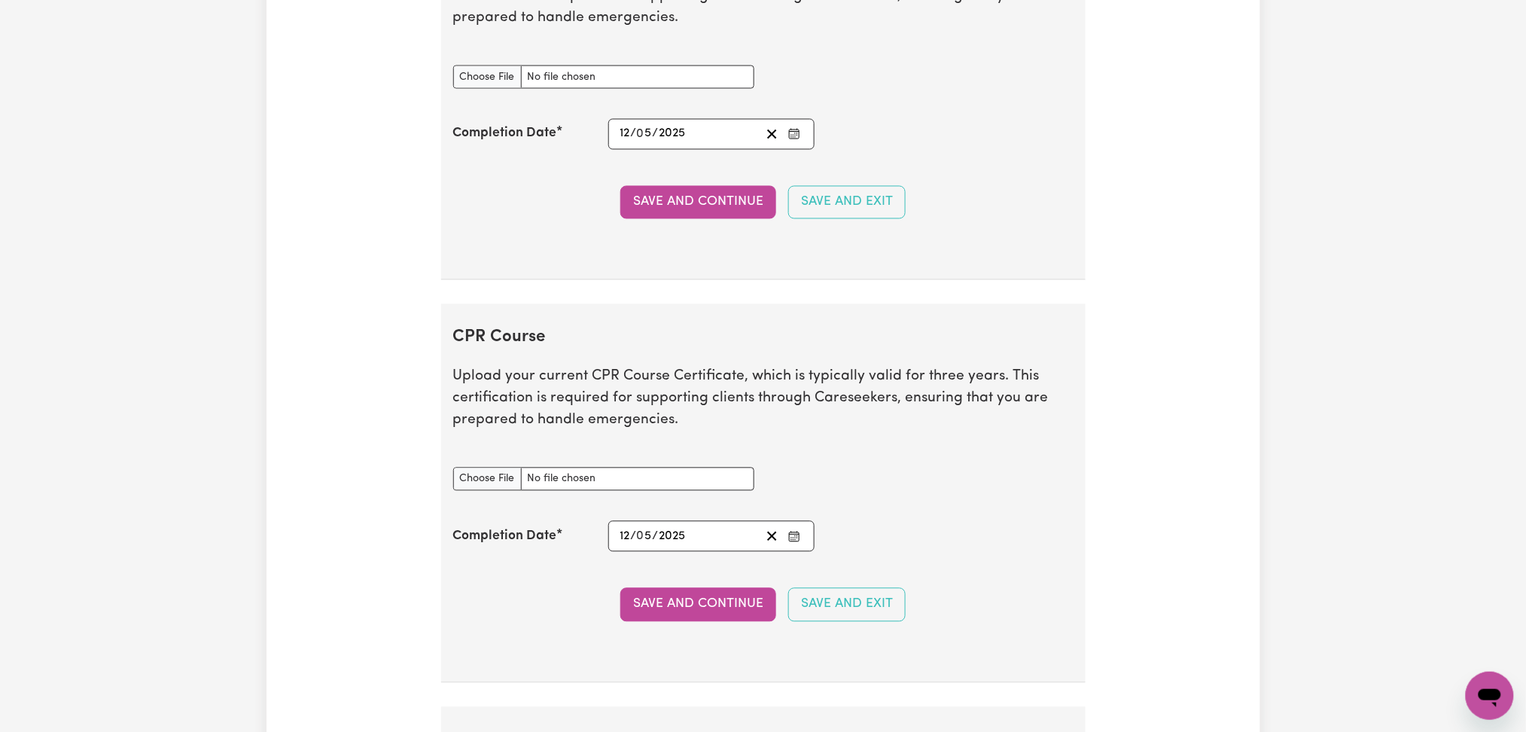
scroll to position [2811, 0]
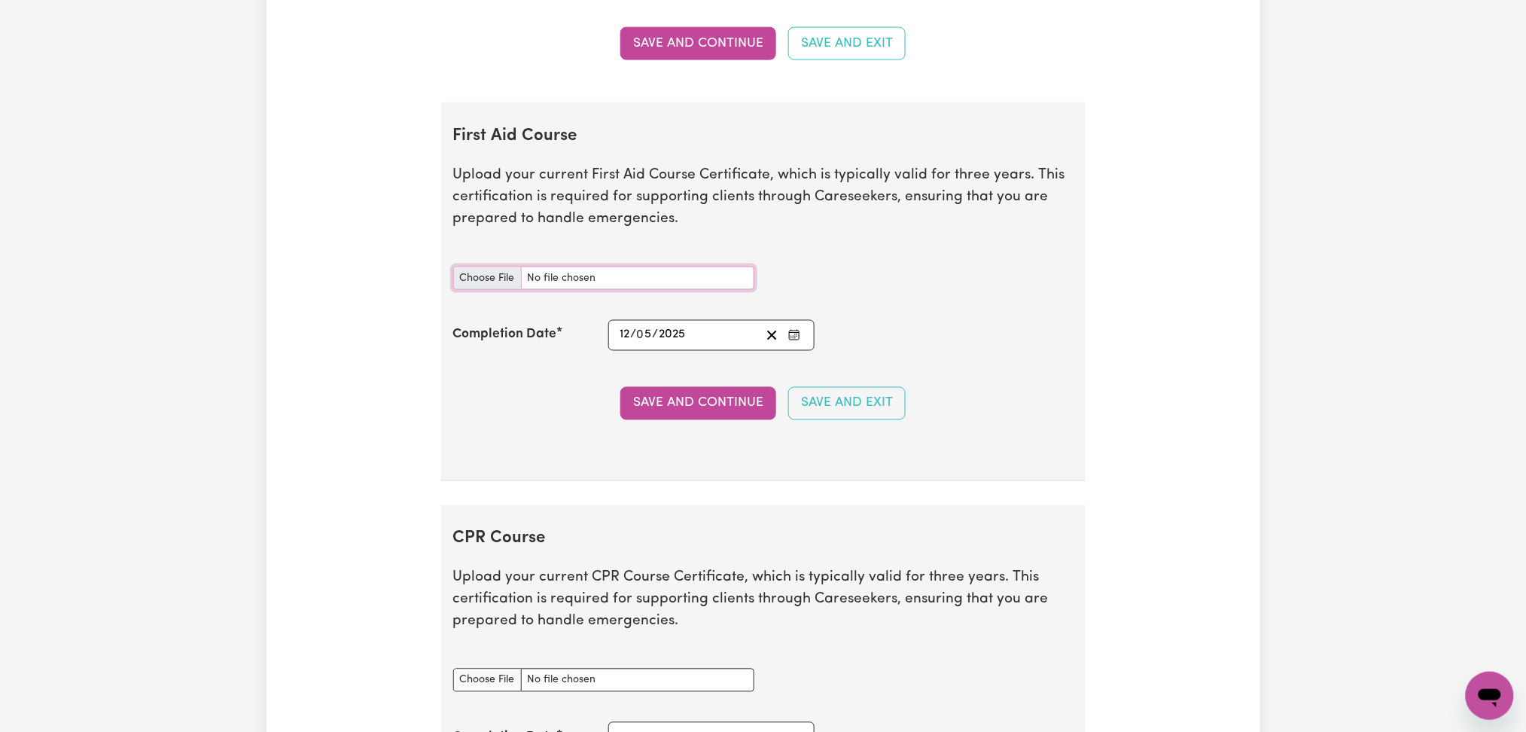
click at [475, 282] on input "First Aid Course document" at bounding box center [603, 278] width 301 height 23
type input "C:\fakepath\[PERSON_NAME] CPR and First Aid Certificate 06032024.pdf"
click at [790, 340] on icon "Enter the Completion Date of your First Aid Course" at bounding box center [794, 335] width 12 height 12
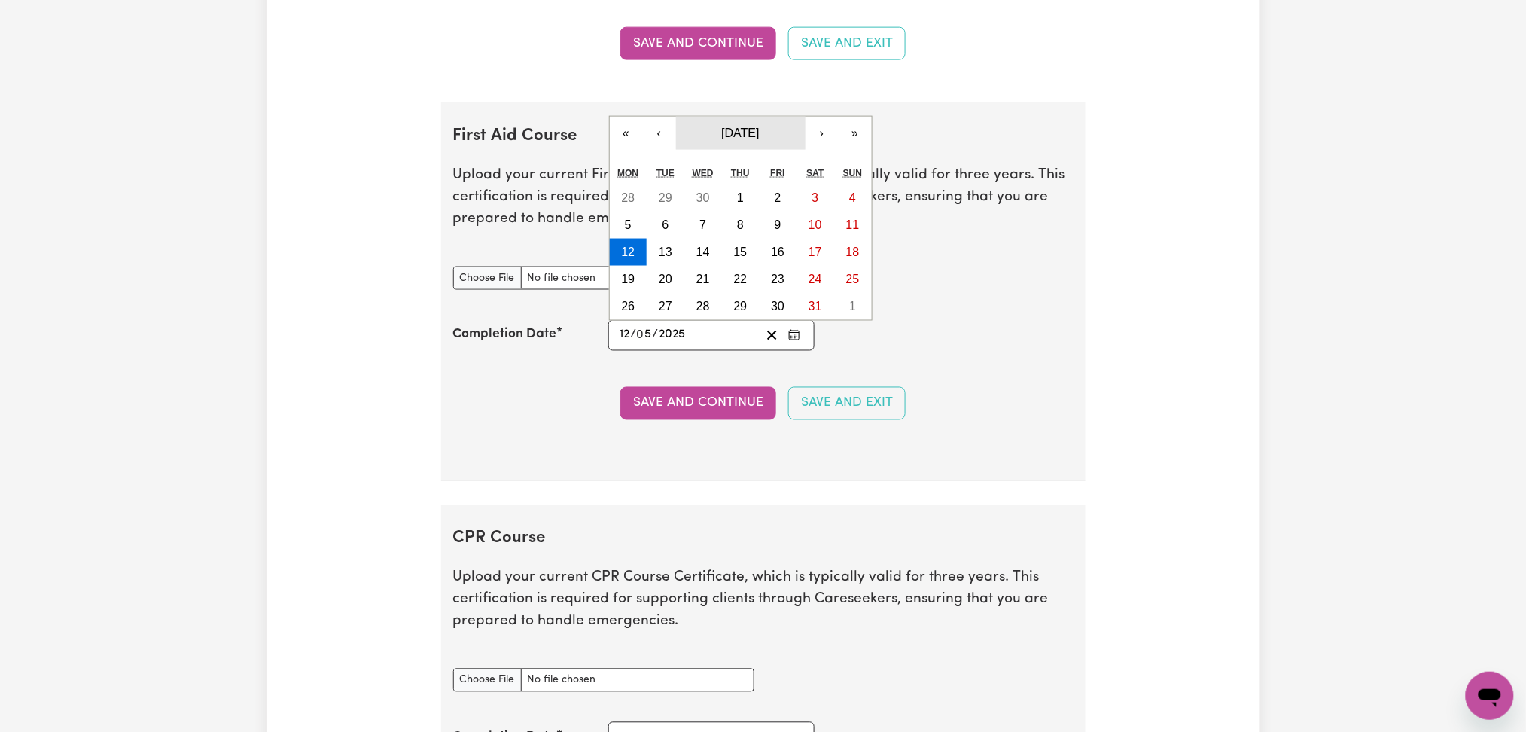
click at [757, 133] on span "[DATE]" at bounding box center [740, 133] width 38 height 13
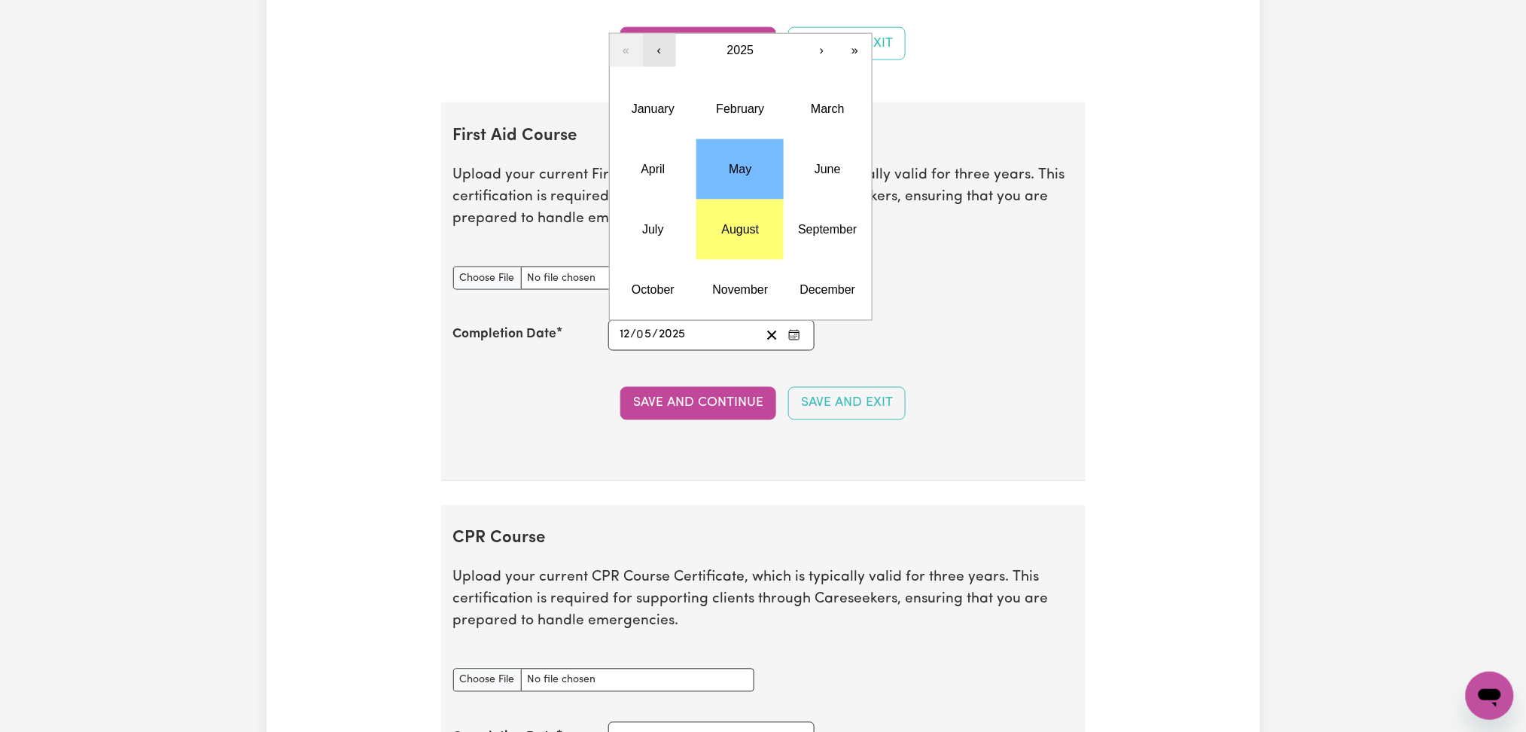
click at [658, 58] on button "‹" at bounding box center [659, 50] width 33 height 33
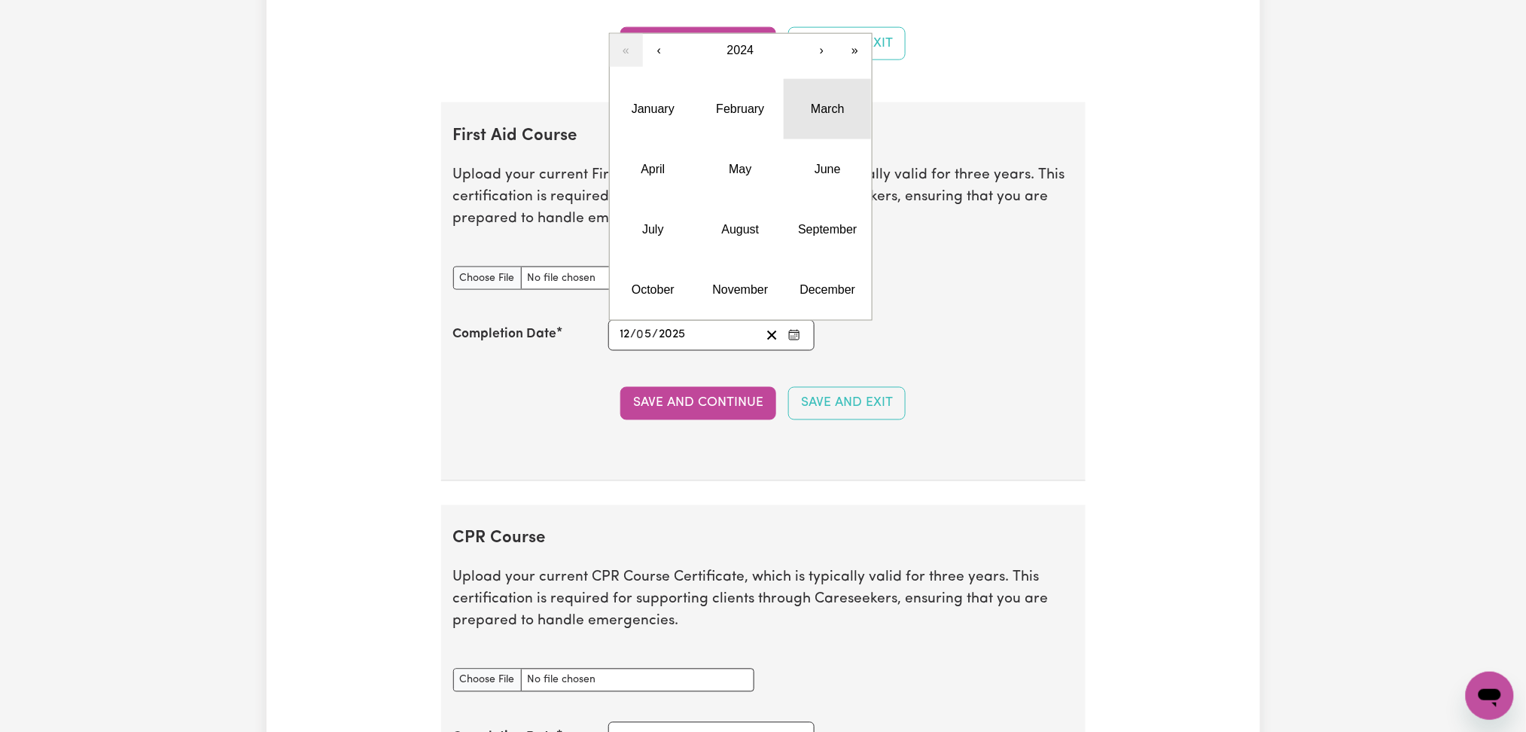
click at [822, 124] on button "March" at bounding box center [827, 109] width 87 height 60
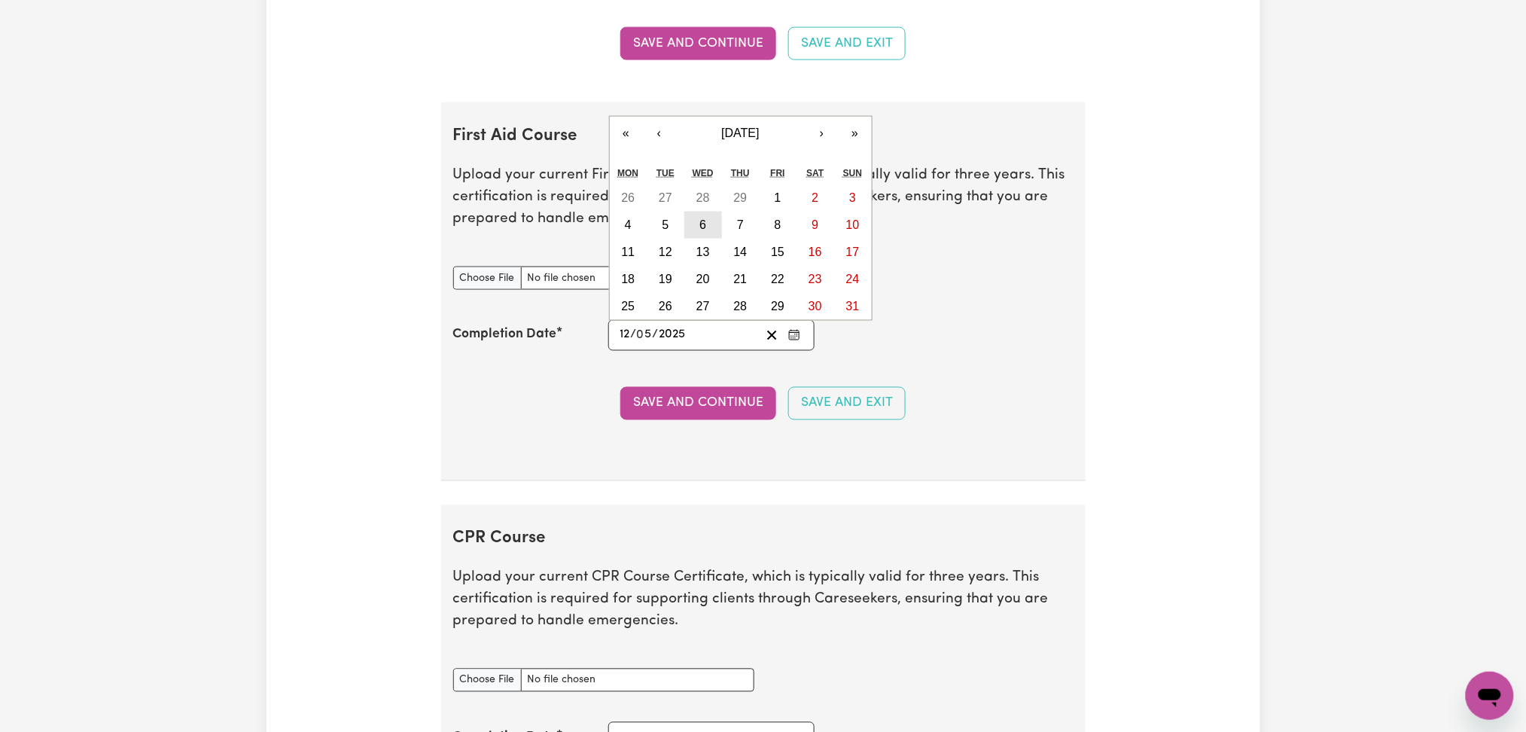
click at [695, 230] on button "6" at bounding box center [704, 225] width 38 height 27
type input "[DATE]"
type input "6"
type input "3"
type input "2024"
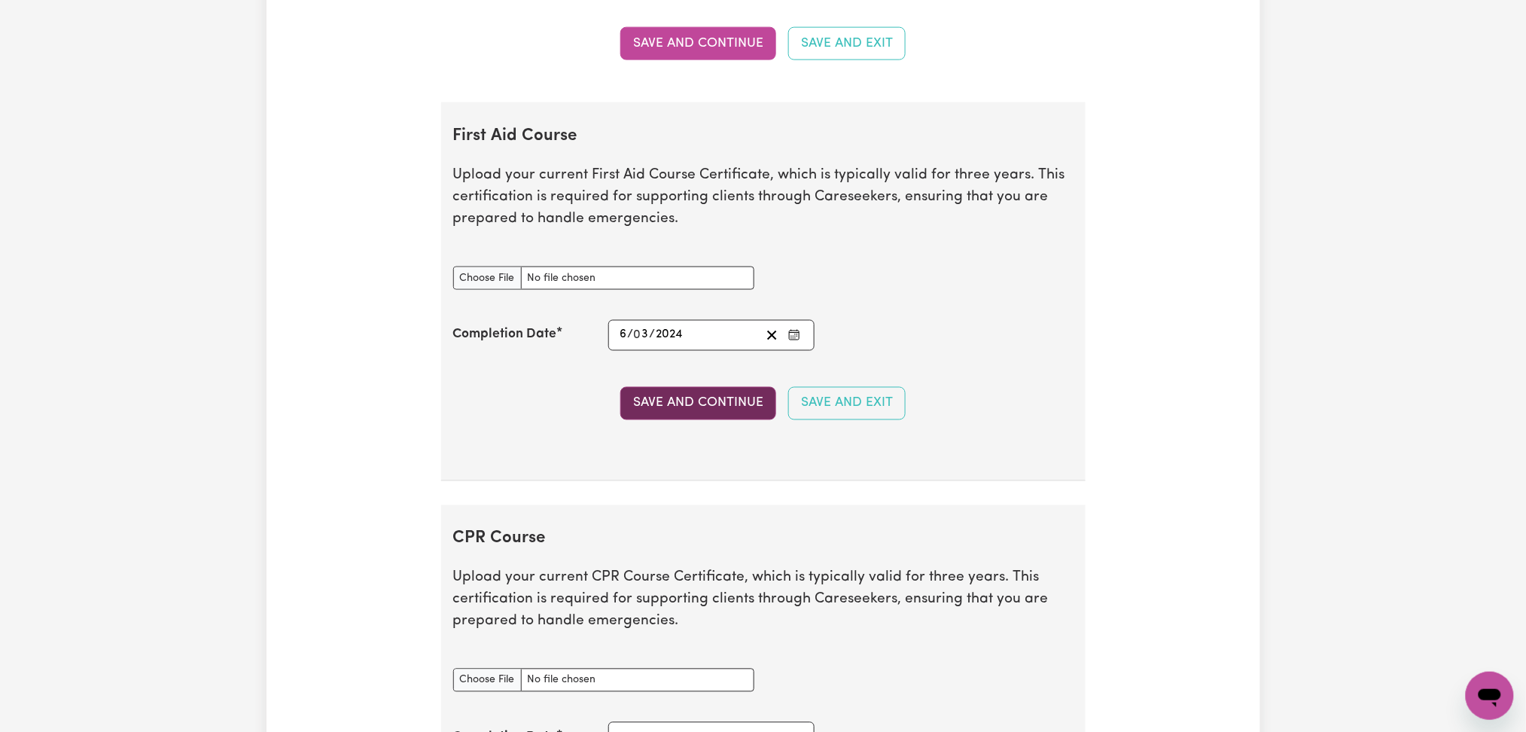
click at [669, 411] on button "Save and Continue" at bounding box center [699, 403] width 156 height 33
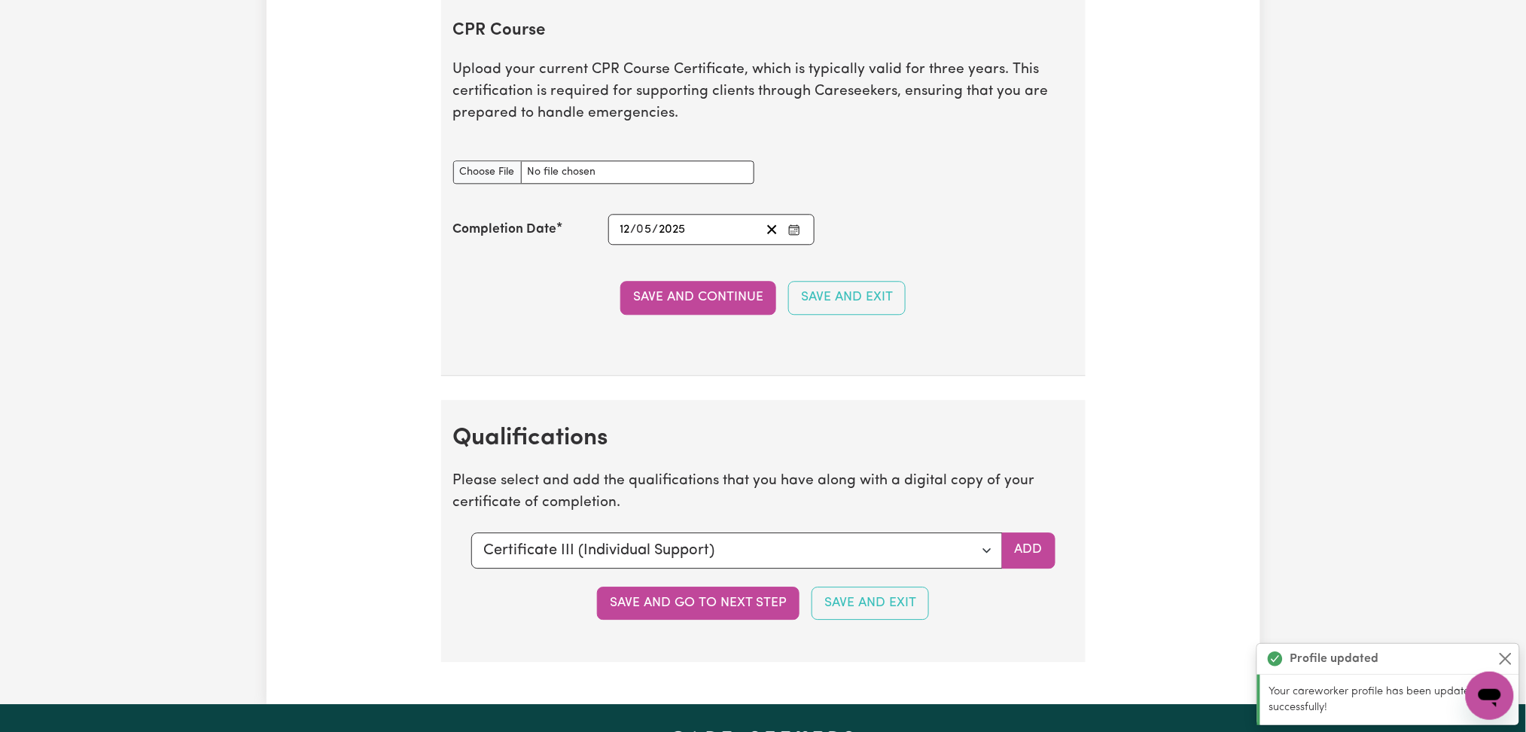
scroll to position [3305, 0]
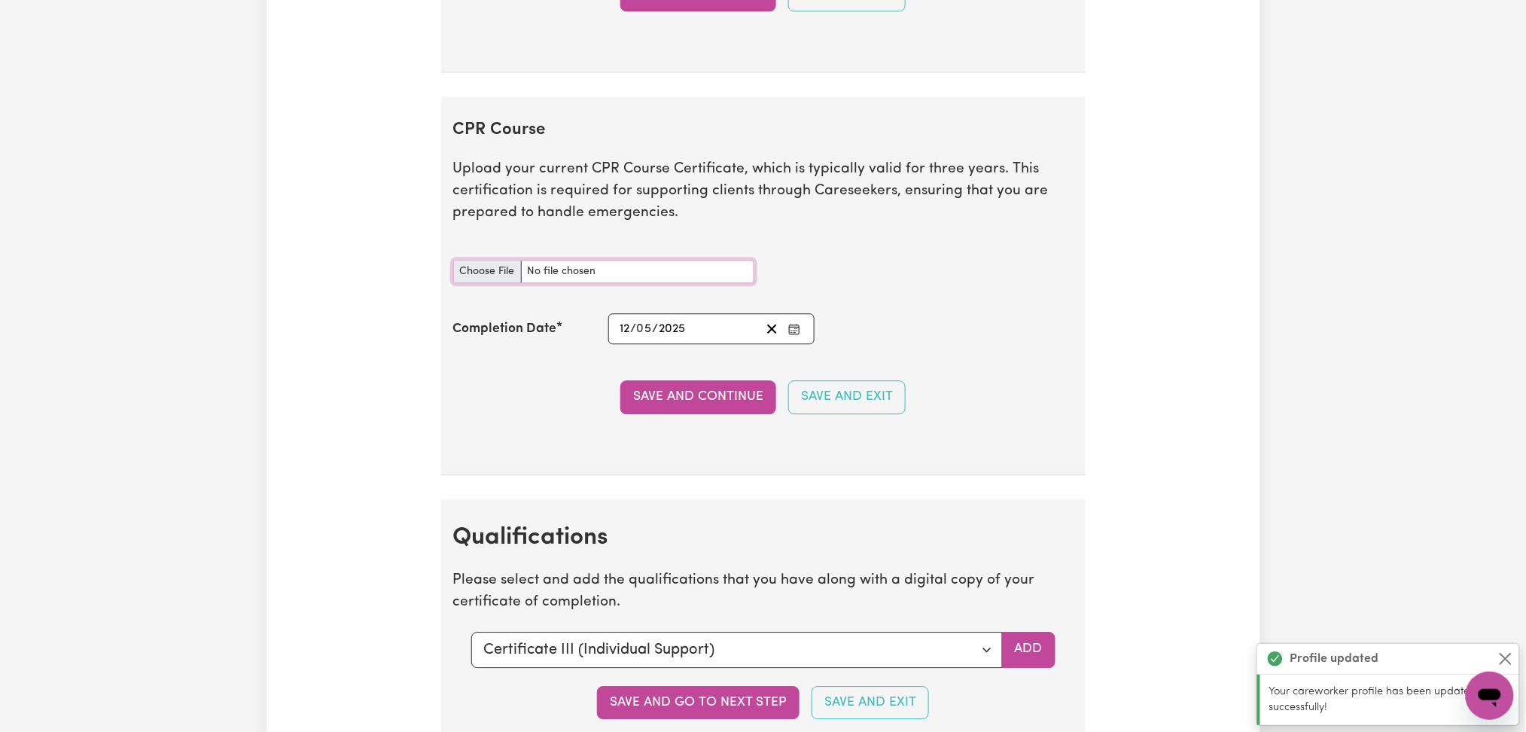
click at [488, 271] on input "CPR Course document" at bounding box center [603, 271] width 301 height 23
type input "C:\fakepath\[PERSON_NAME] CPR Certificate 12052025.pdf"
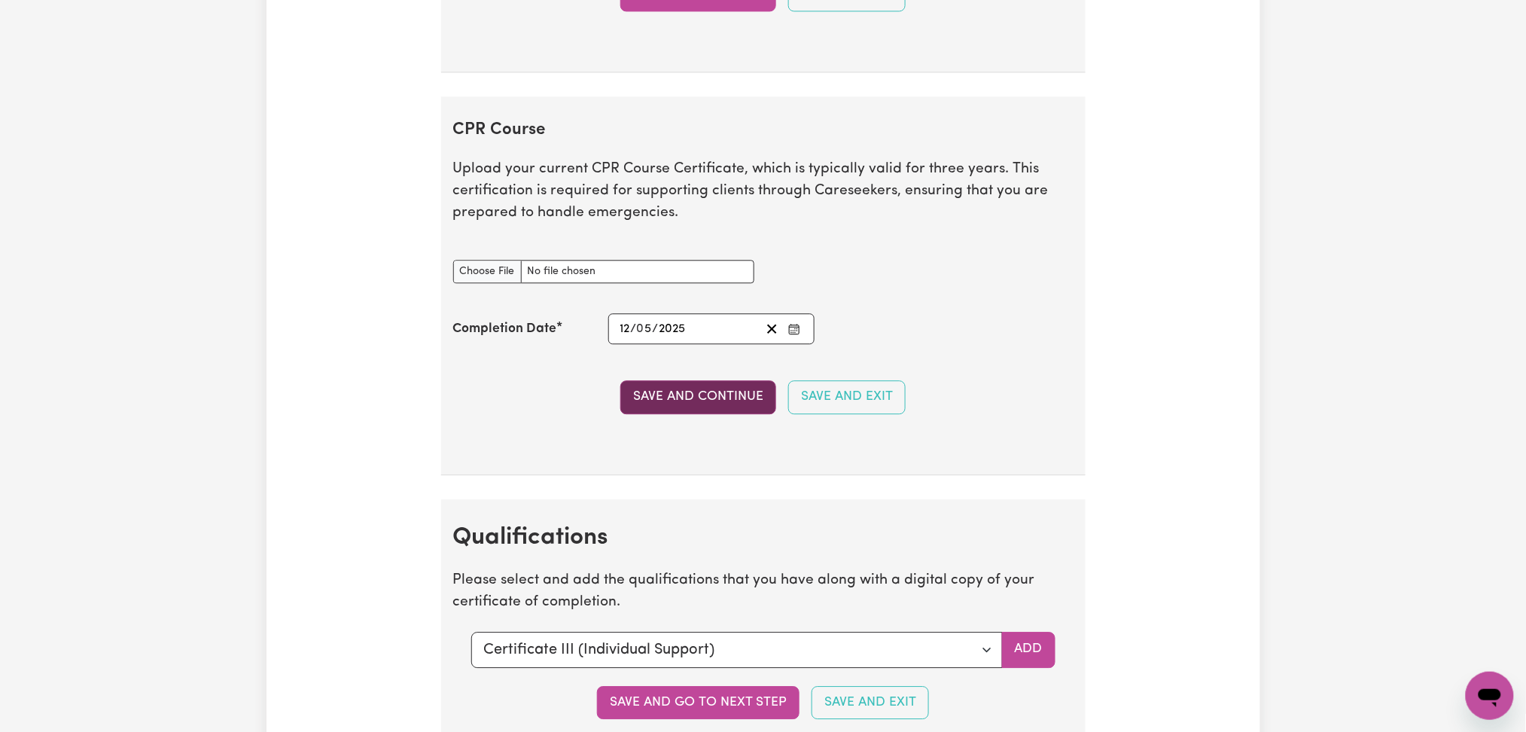
click at [681, 402] on button "Save and Continue" at bounding box center [699, 396] width 156 height 33
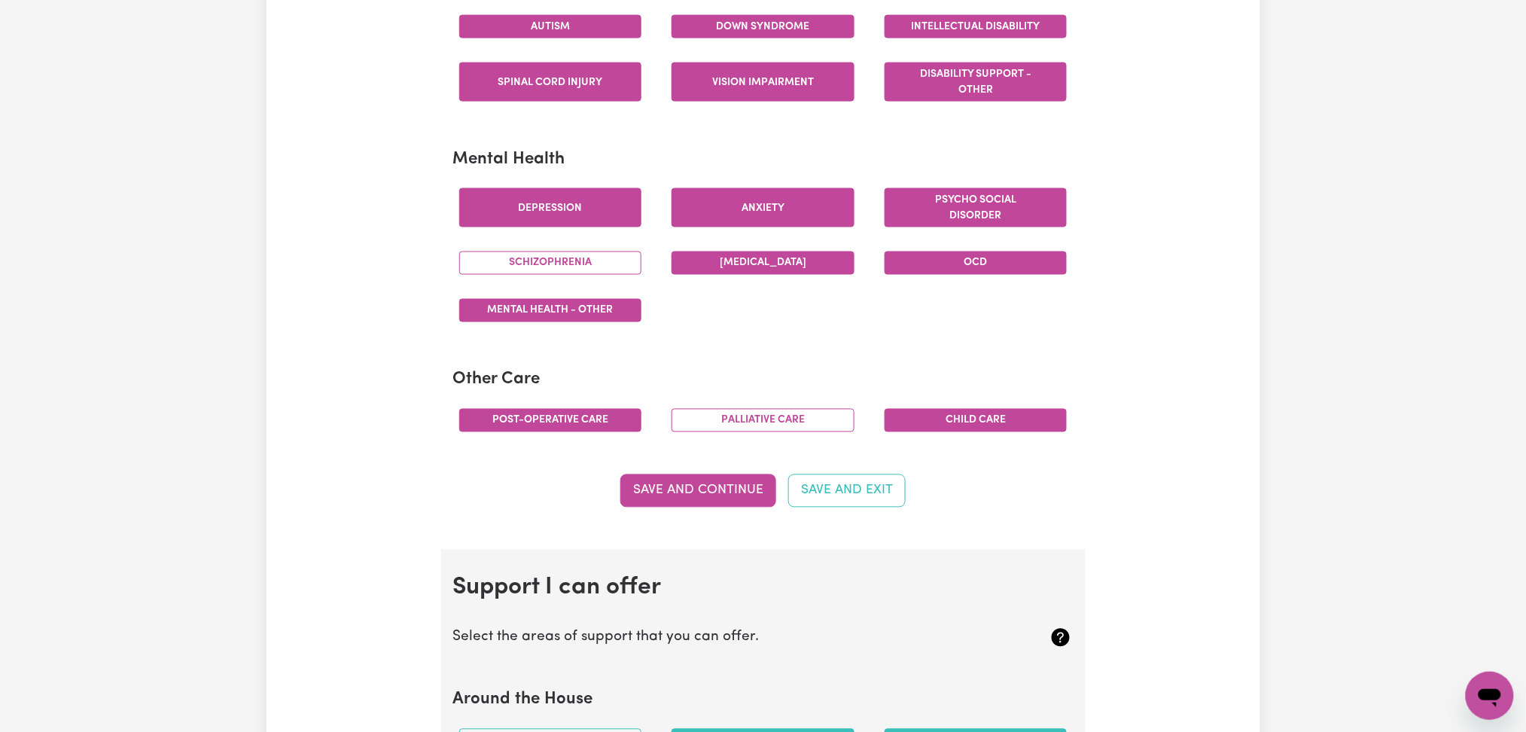
scroll to position [0, 0]
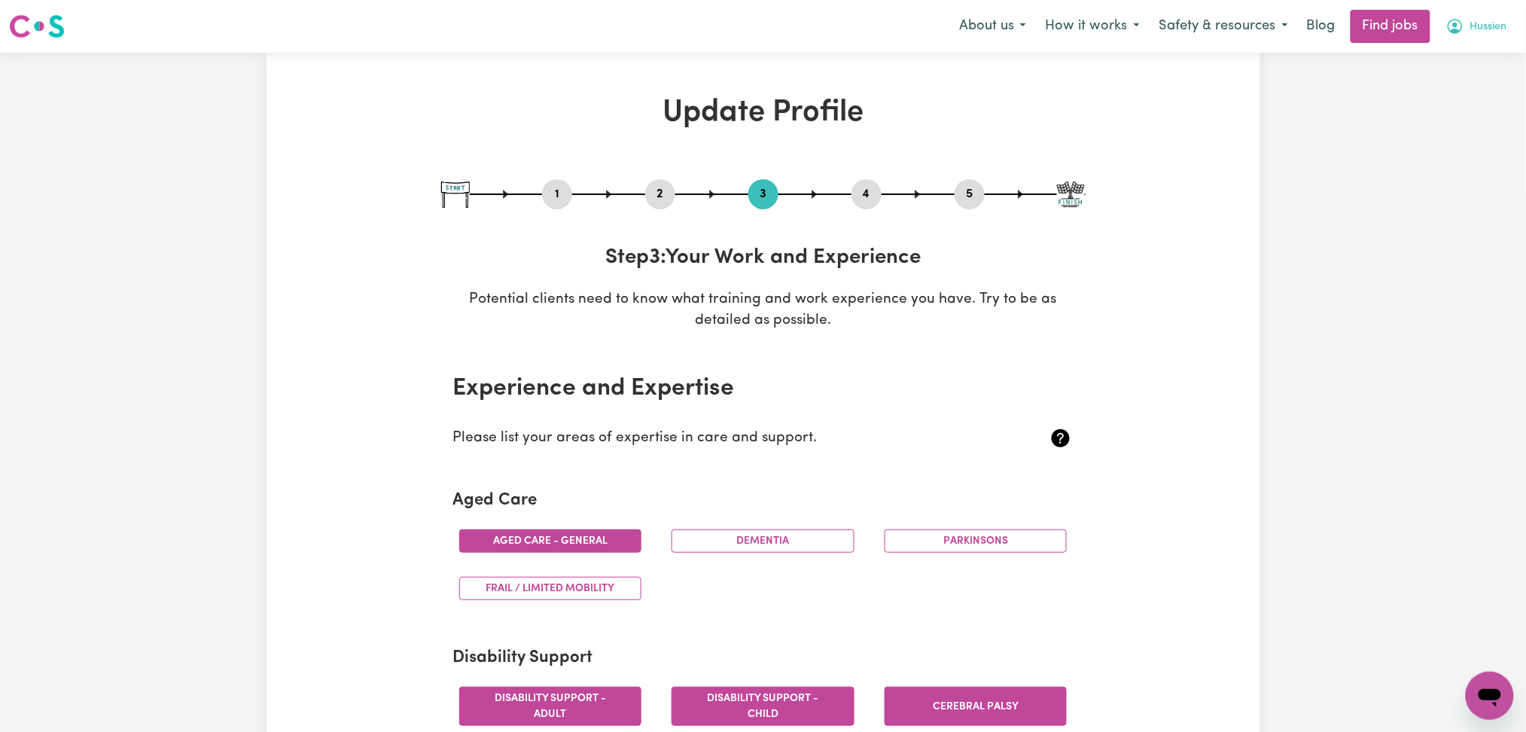
click at [1487, 23] on span "Hussien" at bounding box center [1489, 27] width 37 height 17
click at [1462, 109] on link "Logout" at bounding box center [1457, 115] width 119 height 29
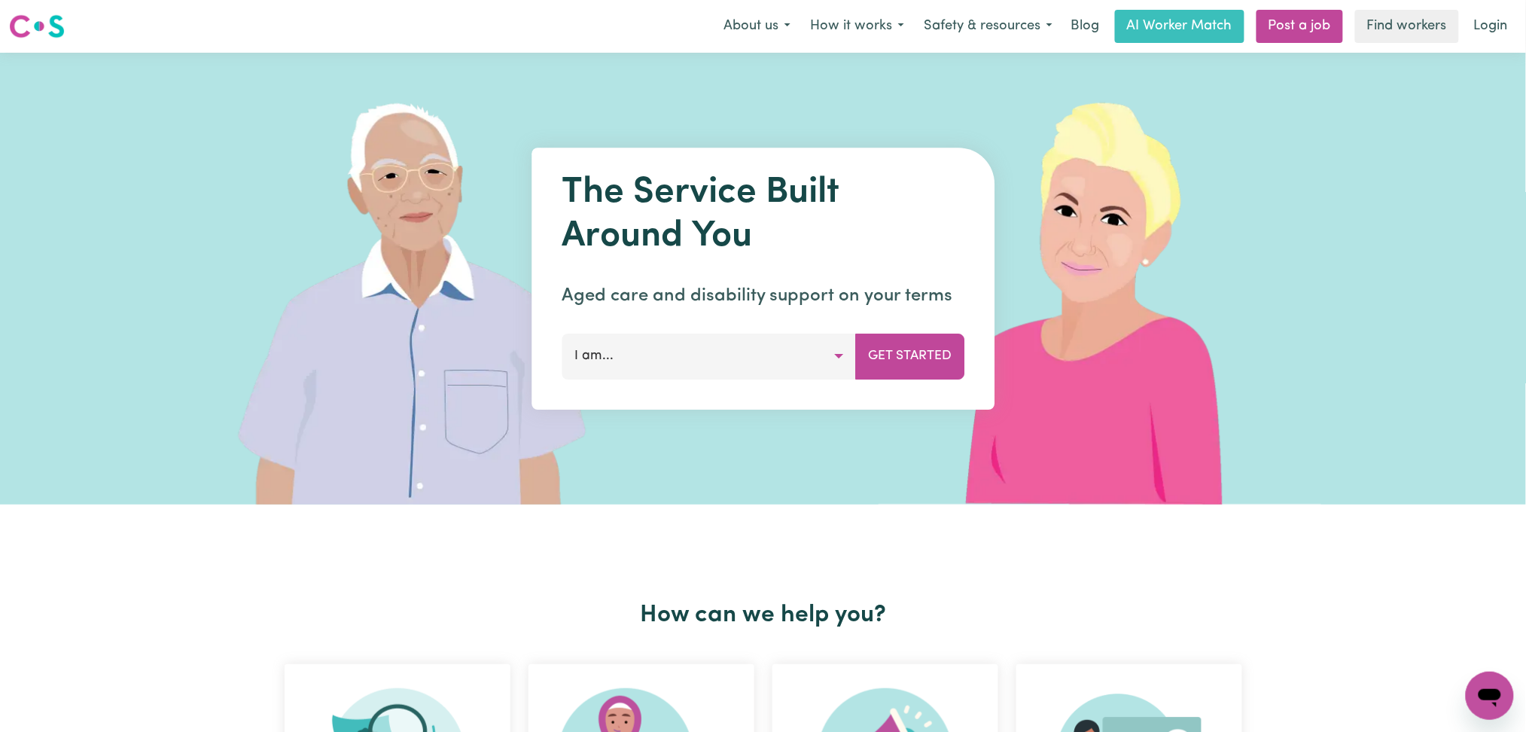
click at [1497, 32] on link "Login" at bounding box center [1491, 26] width 52 height 33
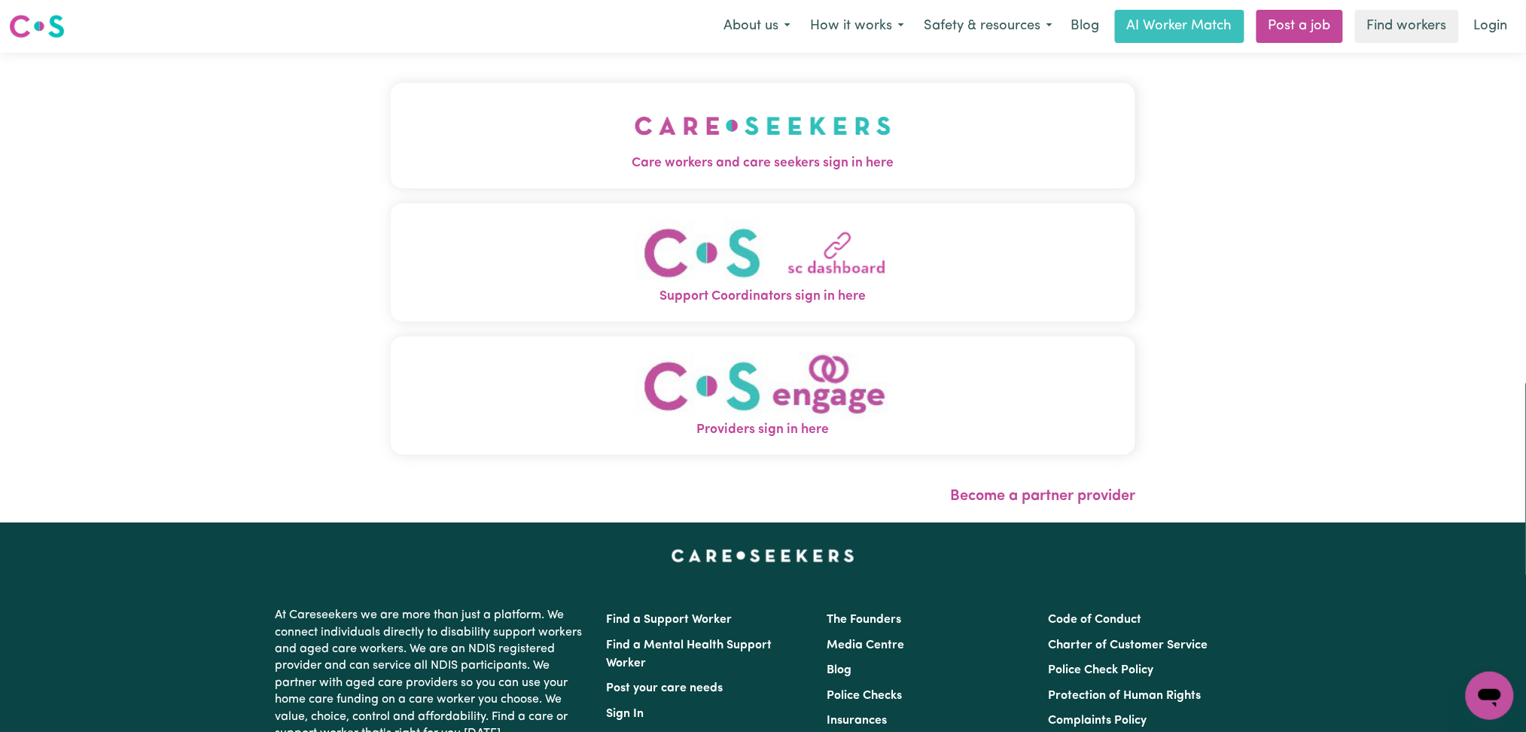
click at [689, 111] on button "Care workers and care seekers sign in here" at bounding box center [764, 135] width 746 height 105
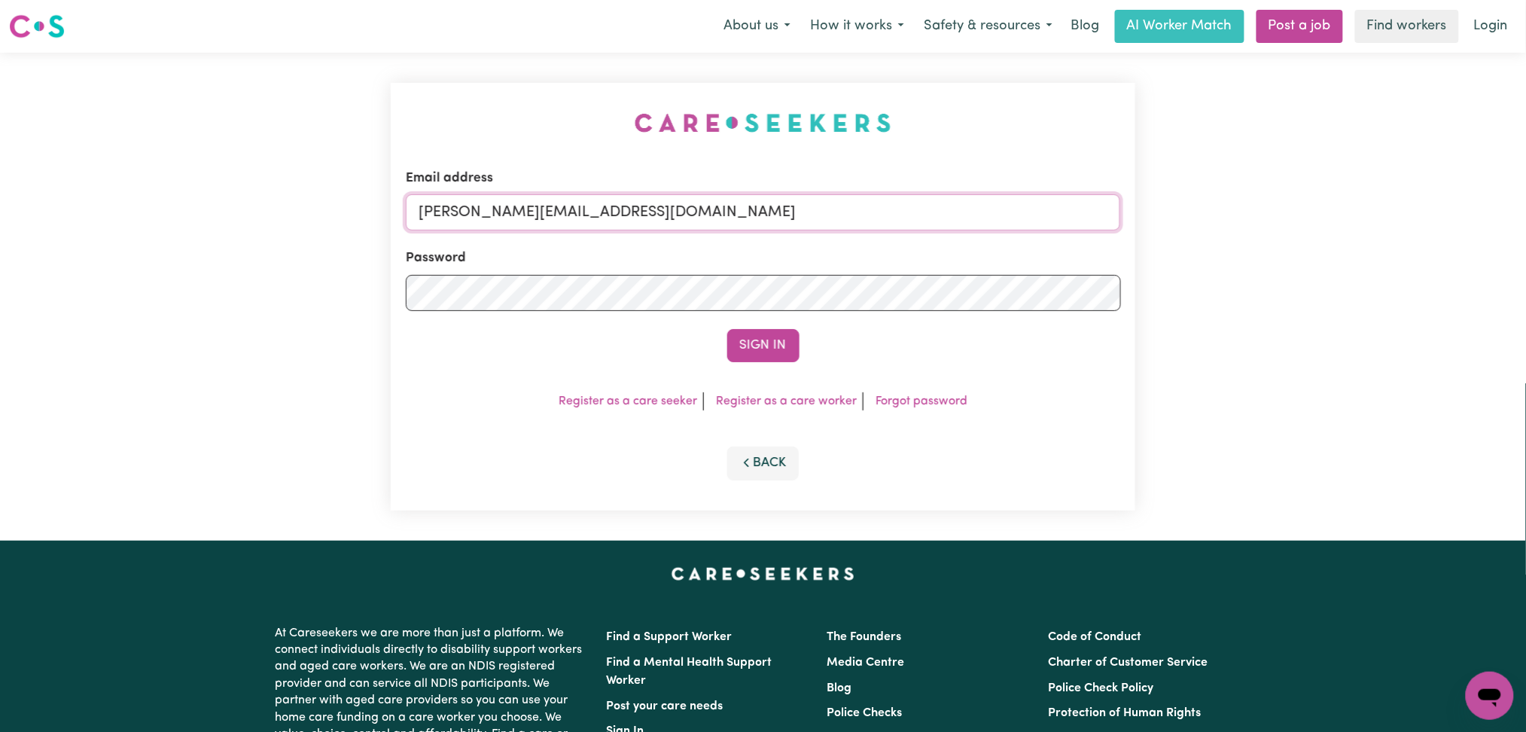
click at [599, 224] on input "[PERSON_NAME][EMAIL_ADDRESS][DOMAIN_NAME]" at bounding box center [763, 212] width 715 height 36
drag, startPoint x: 497, startPoint y: 210, endPoint x: 812, endPoint y: 214, distance: 314.8
click at [812, 214] on input "Superuser~[EMAIL_ADDRESS][DOMAIN_NAME]" at bounding box center [763, 212] width 715 height 36
type input "Superuser~[EMAIL_ADDRESS][DOMAIN_NAME]"
click at [755, 350] on button "Sign In" at bounding box center [763, 345] width 72 height 33
